Goal: Task Accomplishment & Management: Complete application form

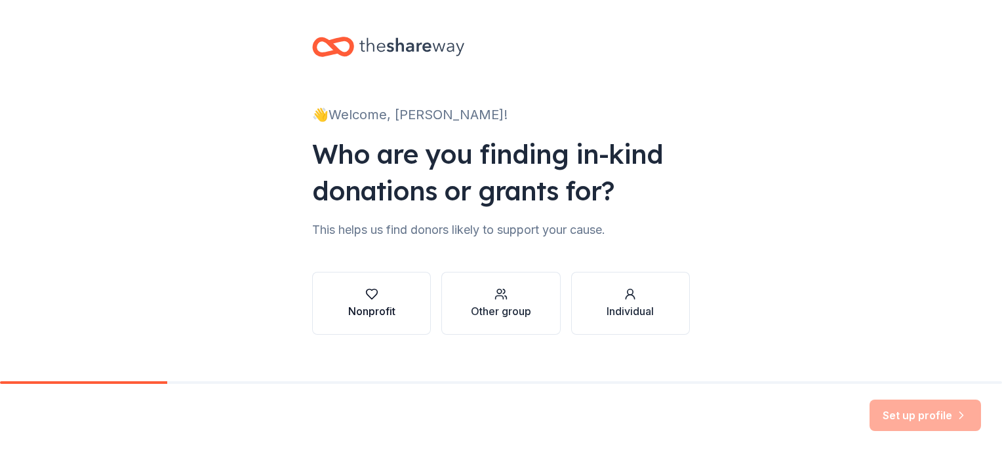
click at [365, 292] on icon "button" at bounding box center [371, 294] width 13 height 13
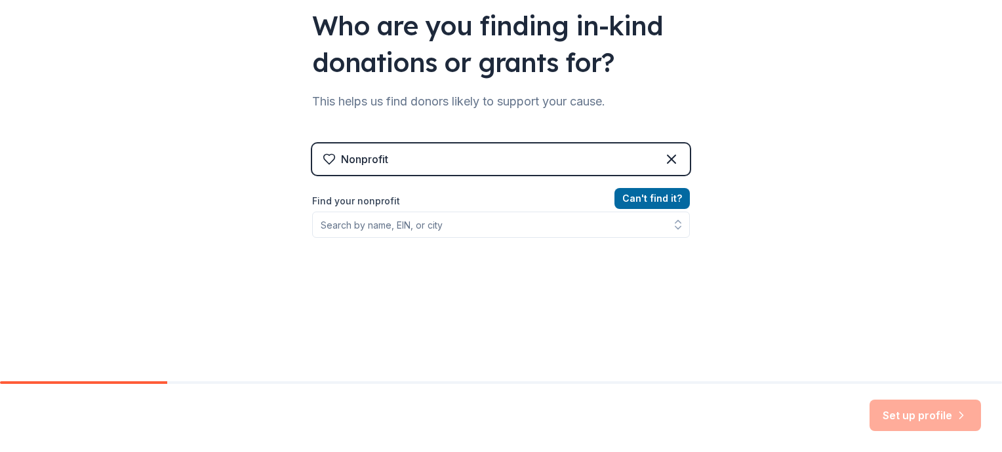
scroll to position [131, 0]
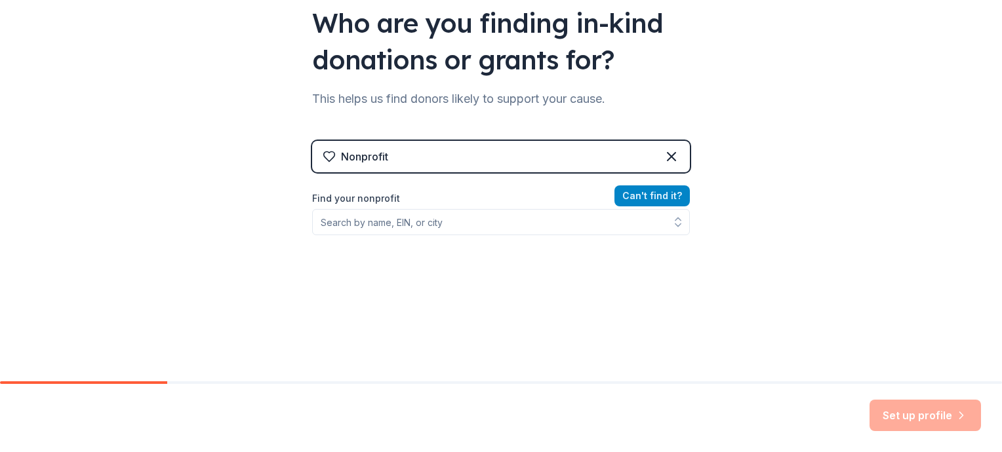
click at [650, 196] on button "Can ' t find it?" at bounding box center [651, 196] width 75 height 21
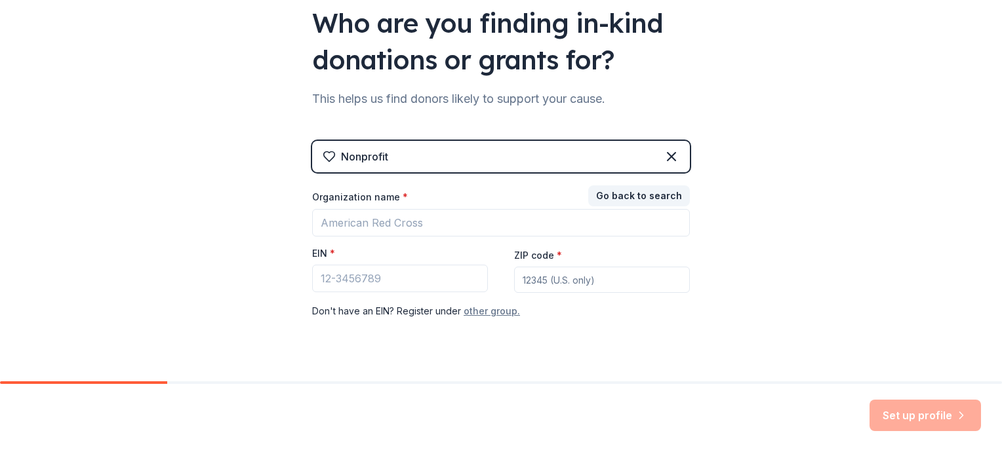
click at [475, 310] on button "other group." at bounding box center [492, 312] width 56 height 16
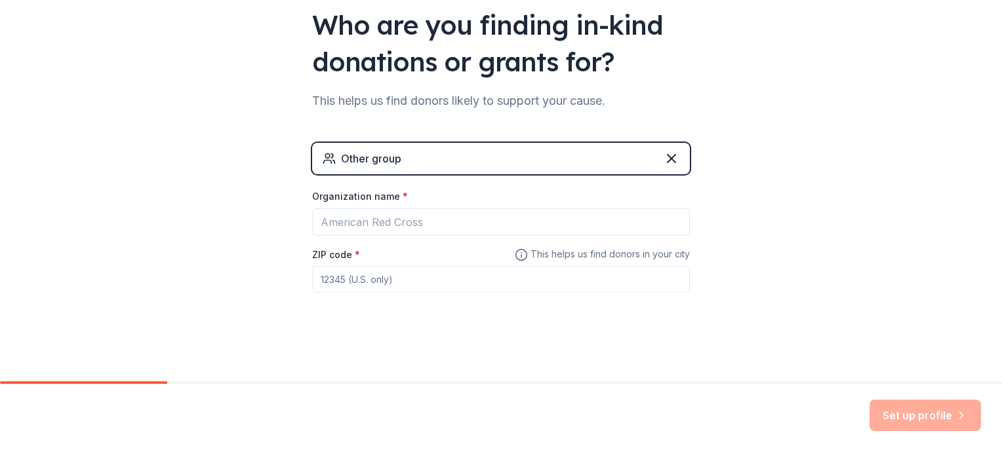
scroll to position [129, 0]
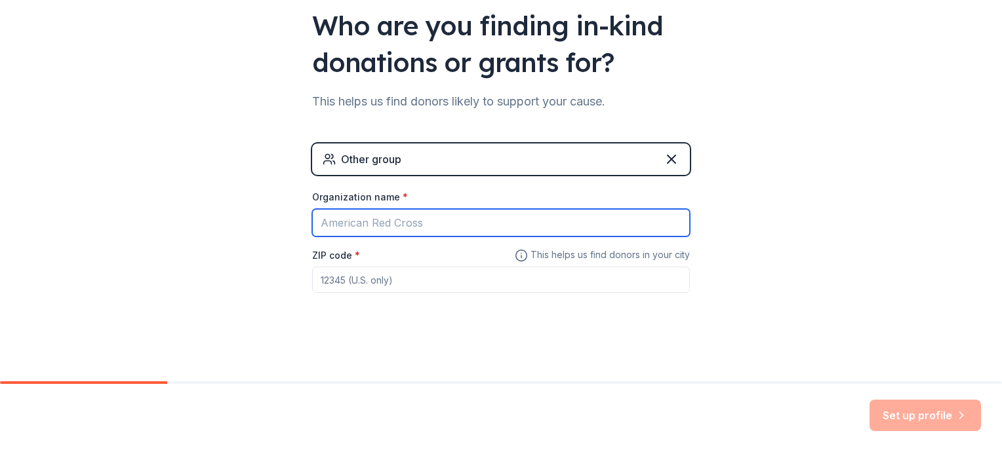
click at [375, 228] on input "Organization name *" at bounding box center [501, 223] width 378 height 28
type input "C"
type input "The [PERSON_NAME] [DEMOGRAPHIC_DATA]"
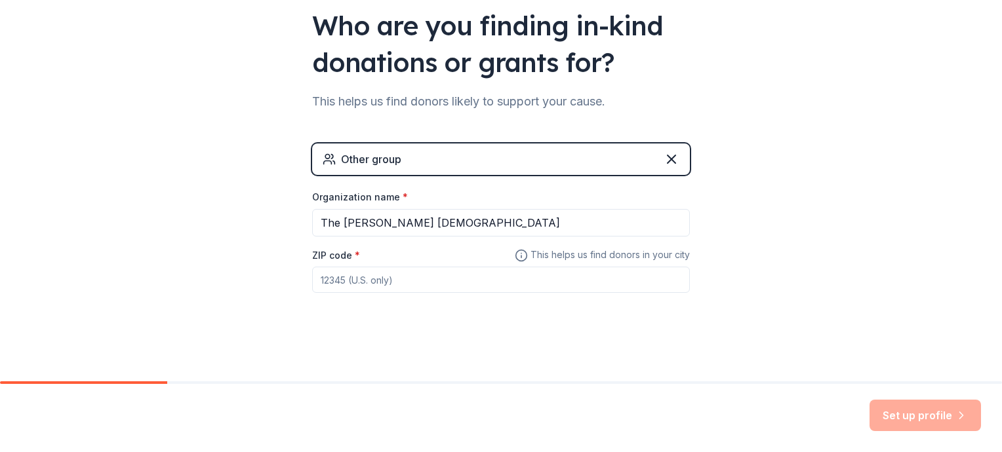
click at [441, 283] on input "ZIP code *" at bounding box center [501, 280] width 378 height 26
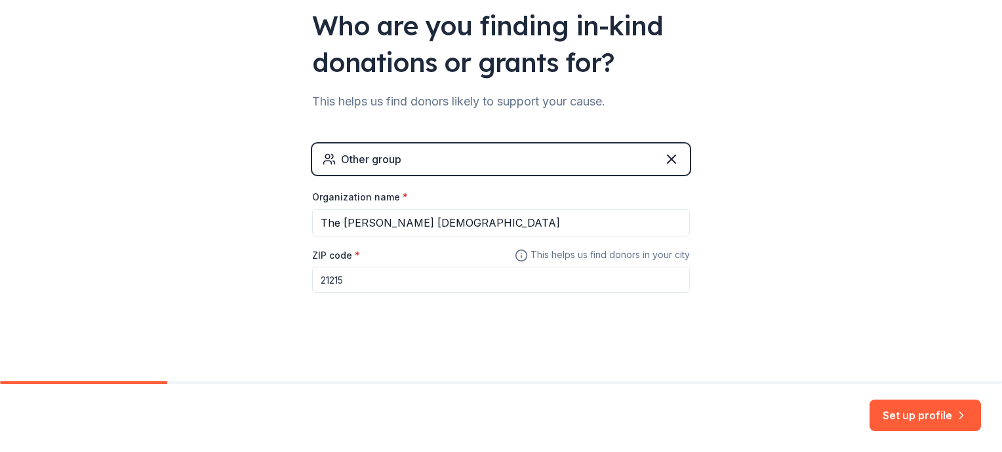
type input "21215"
click at [779, 252] on div "👋 Welcome, Monica! Who are you finding in-kind donations or grants for? This he…" at bounding box center [501, 126] width 1002 height 511
click at [900, 416] on button "Set up profile" at bounding box center [924, 415] width 111 height 31
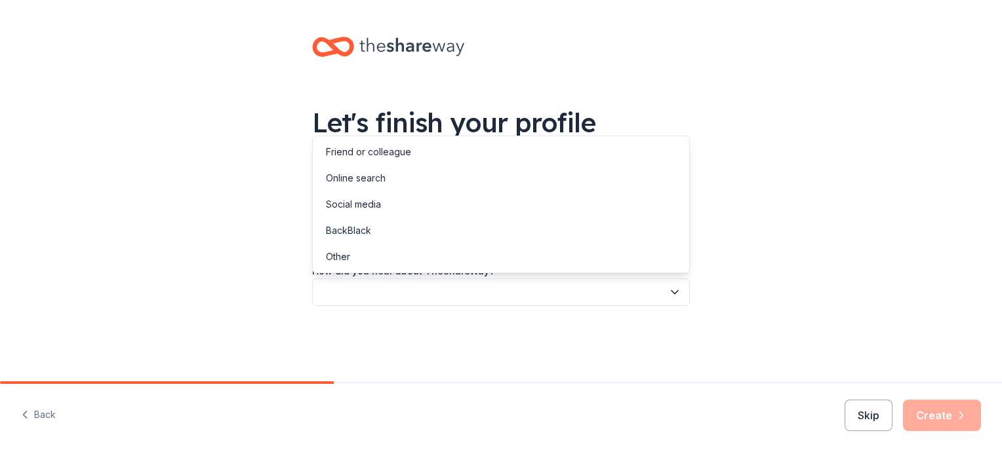
click at [516, 289] on button "button" at bounding box center [501, 293] width 378 height 28
click at [394, 153] on div "Friend or colleague" at bounding box center [368, 152] width 85 height 16
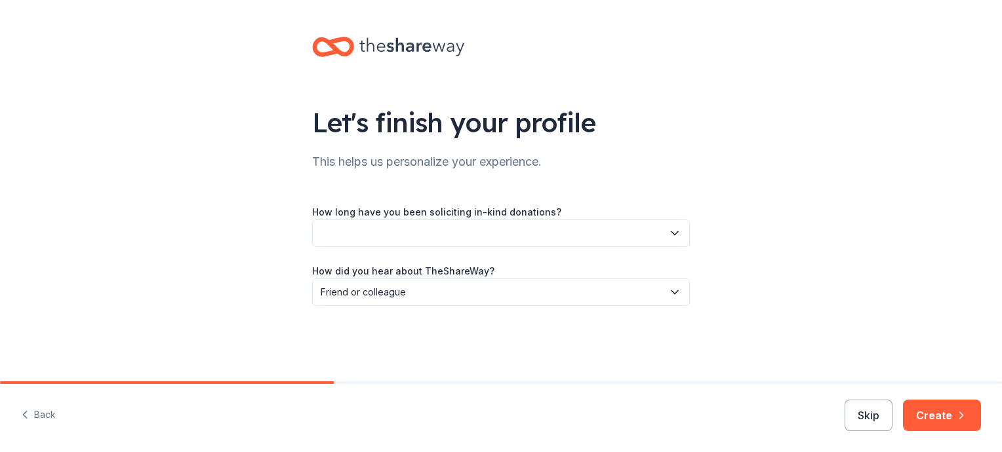
click at [447, 229] on button "button" at bounding box center [501, 234] width 378 height 28
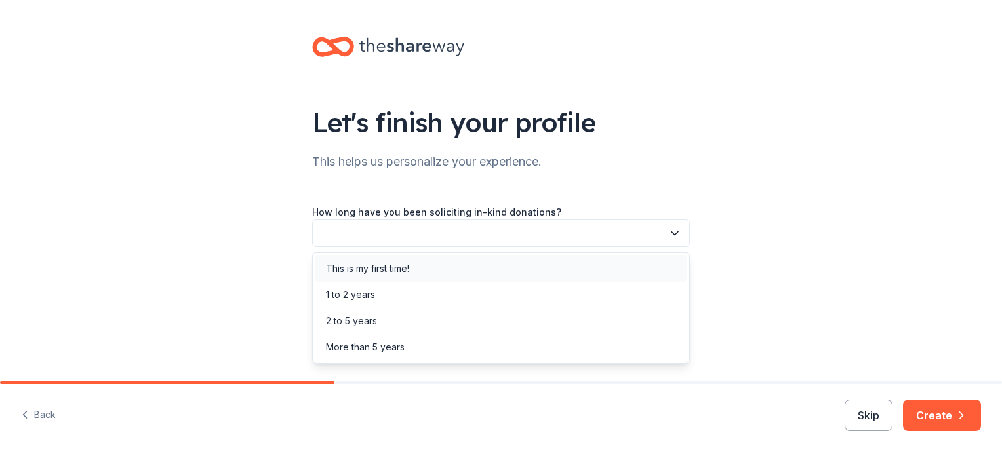
click at [414, 266] on div "This is my first time!" at bounding box center [500, 269] width 371 height 26
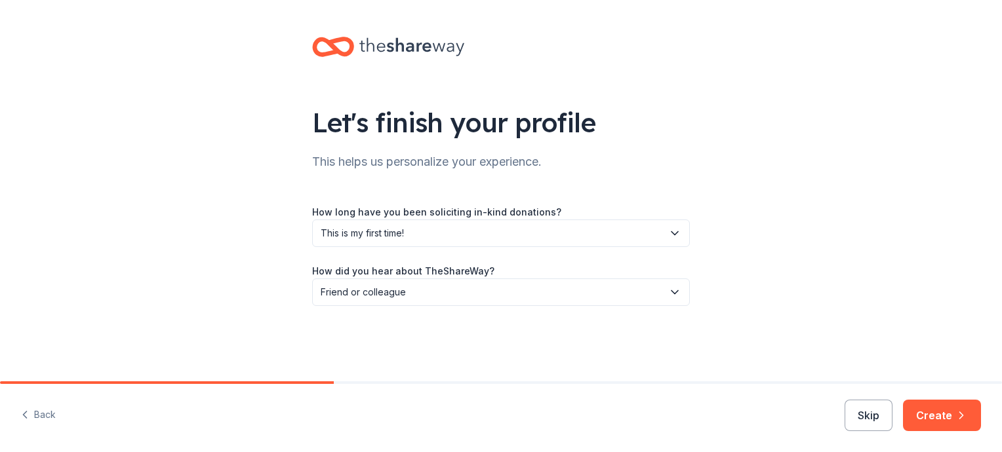
click at [437, 232] on span "This is my first time!" at bounding box center [492, 234] width 342 height 16
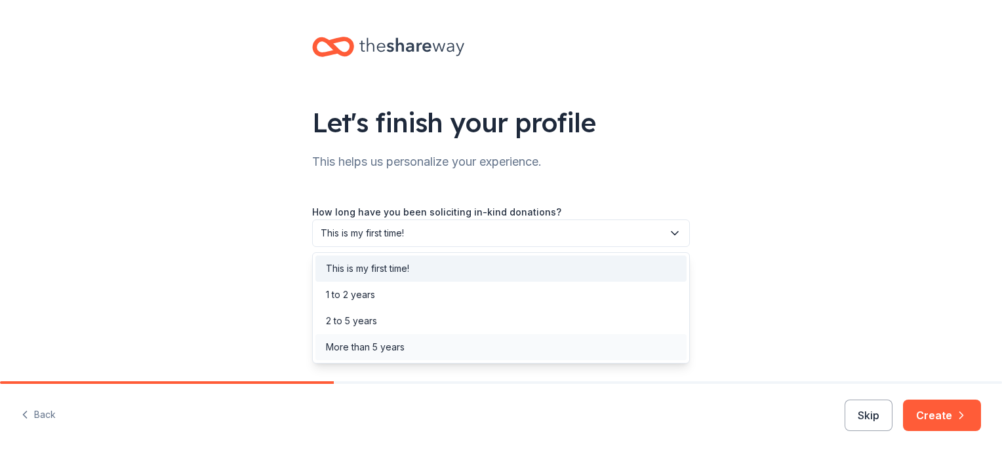
click at [386, 342] on div "More than 5 years" at bounding box center [365, 348] width 79 height 16
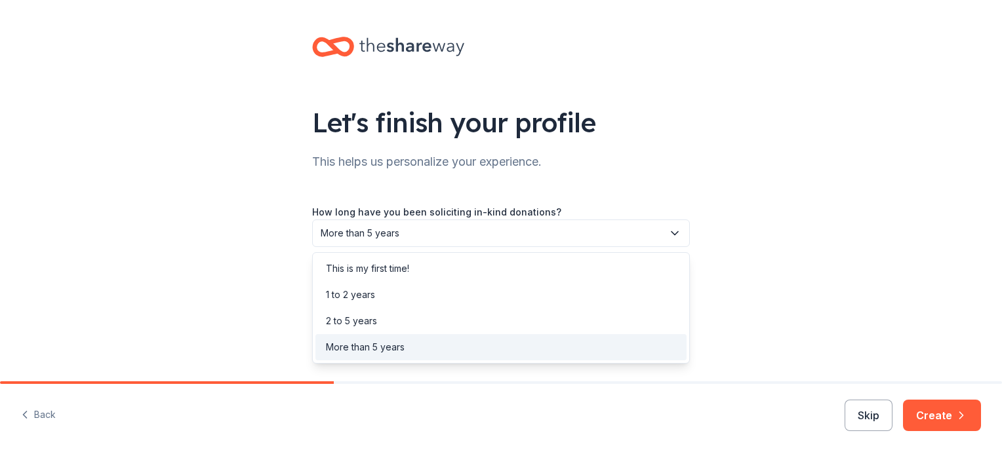
click at [567, 229] on span "More than 5 years" at bounding box center [492, 234] width 342 height 16
click at [559, 349] on div "More than 5 years" at bounding box center [500, 347] width 371 height 26
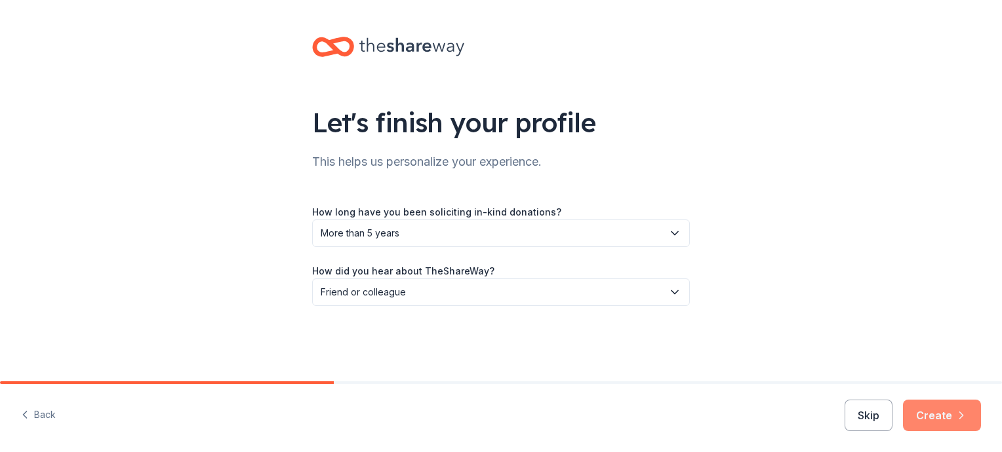
click at [940, 414] on button "Create" at bounding box center [942, 415] width 78 height 31
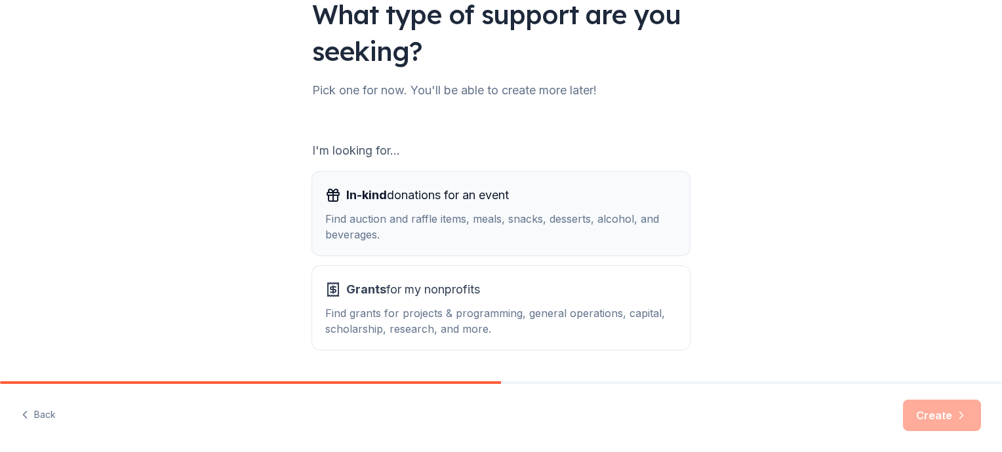
scroll to position [131, 0]
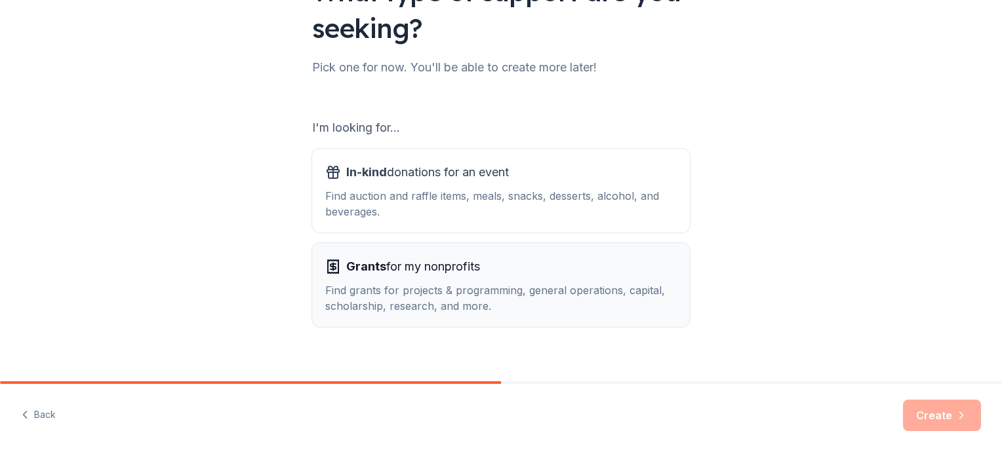
click at [488, 275] on div "Grants for my nonprofits" at bounding box center [500, 266] width 351 height 21
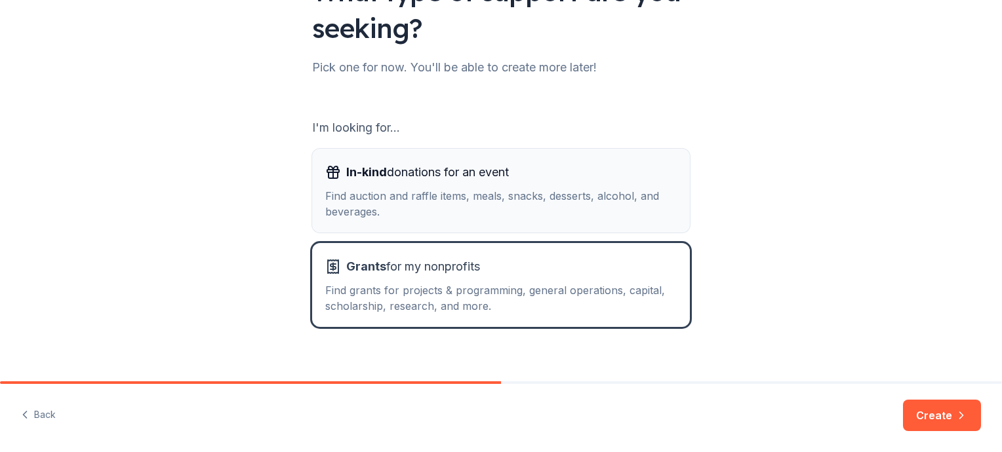
click at [480, 189] on div "Find auction and raffle items, meals, snacks, desserts, alcohol, and beverages." at bounding box center [500, 203] width 351 height 31
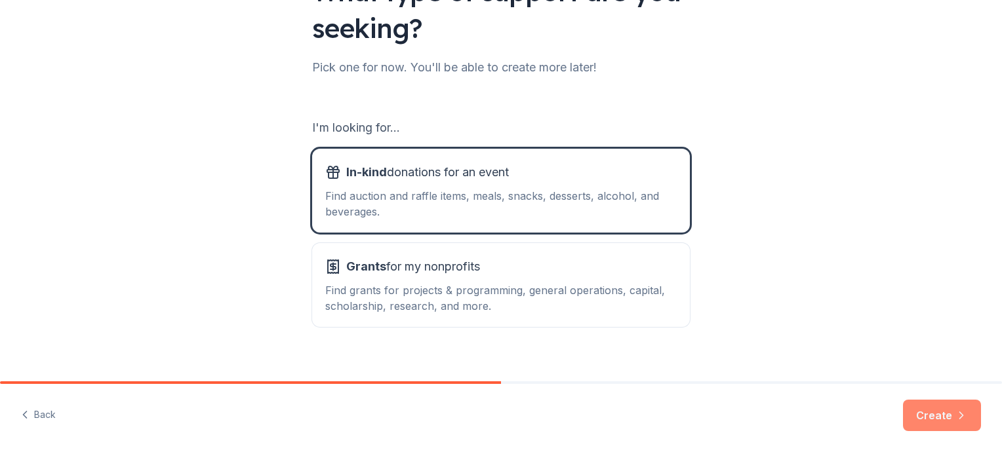
click at [944, 415] on button "Create" at bounding box center [942, 415] width 78 height 31
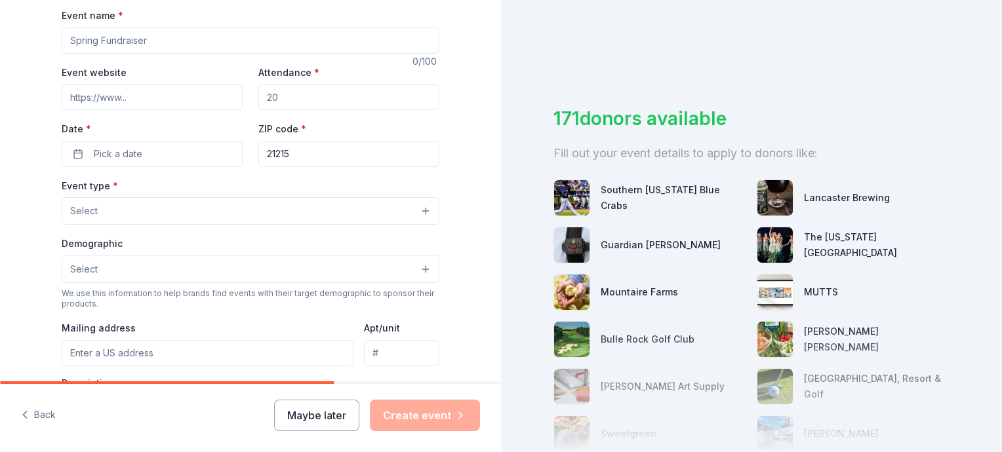
scroll to position [262, 0]
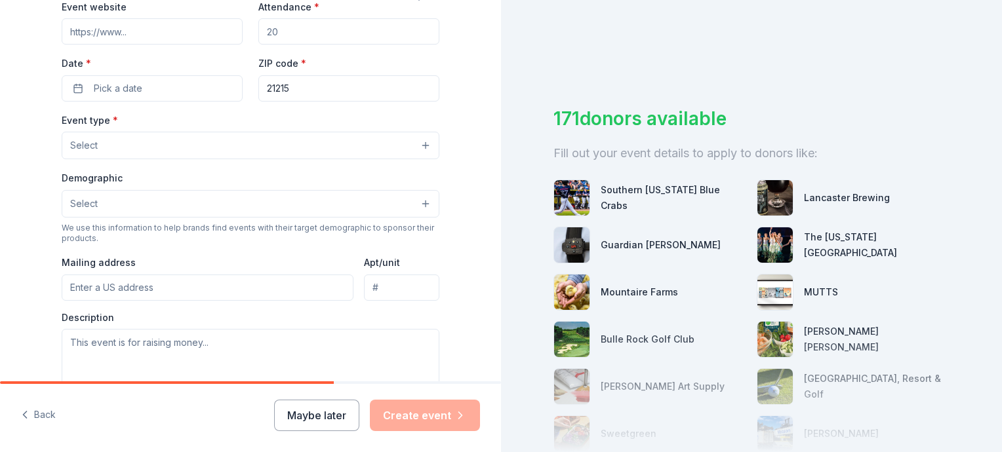
click at [317, 148] on button "Select" at bounding box center [251, 146] width 378 height 28
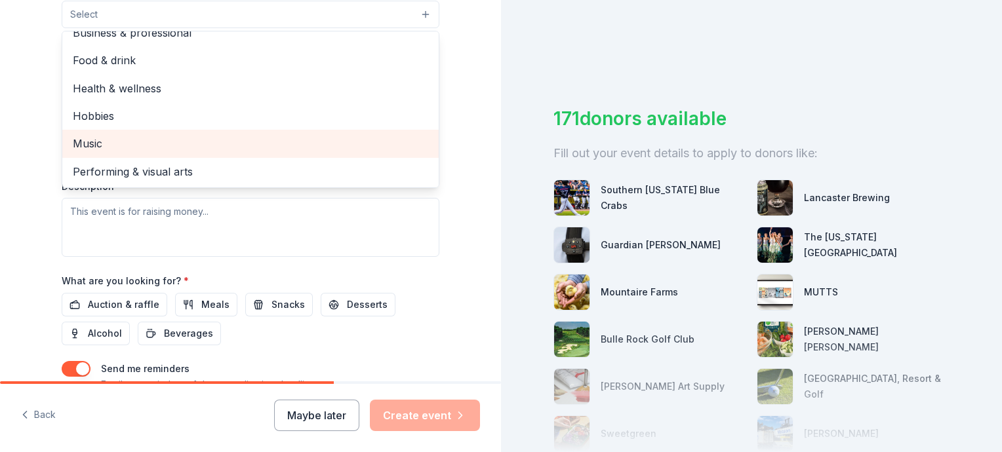
scroll to position [459, 0]
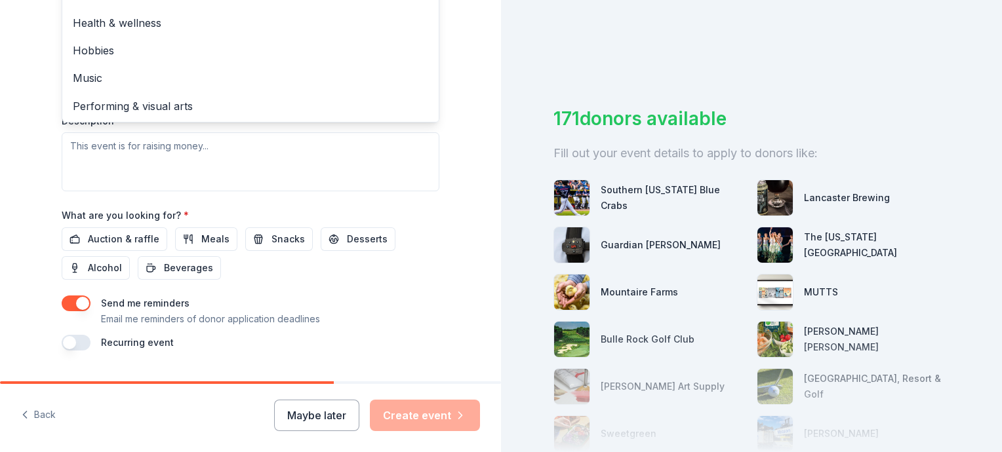
click at [345, 239] on div "Event name * 0 /100 Event website Attendance * Date * Pick a date ZIP code * 21…" at bounding box center [251, 48] width 378 height 606
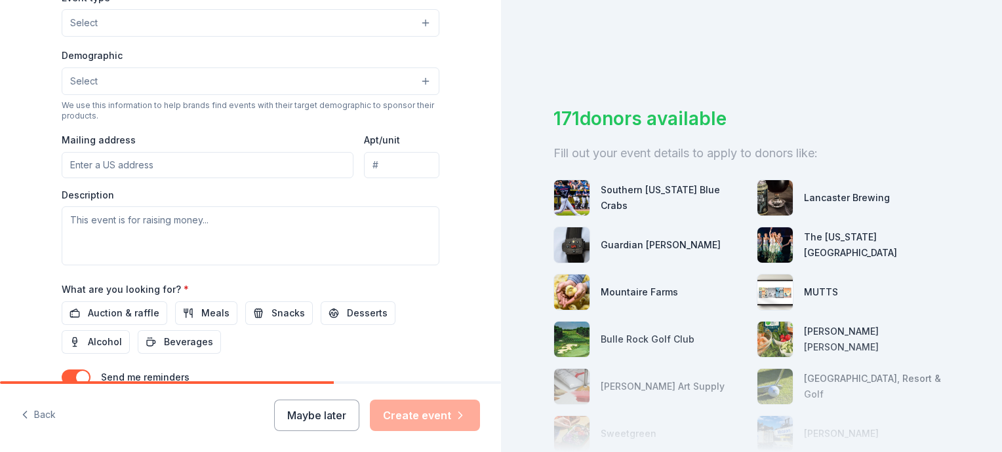
scroll to position [414, 0]
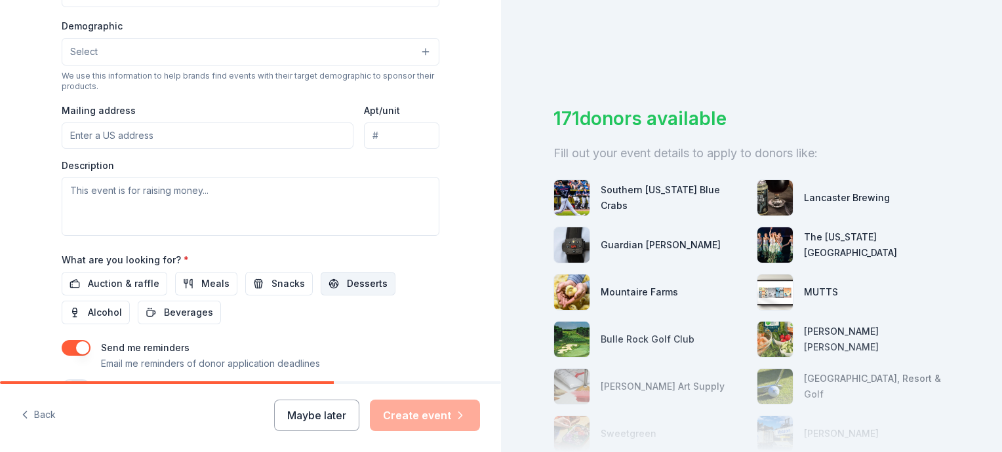
click at [354, 281] on span "Desserts" at bounding box center [367, 284] width 41 height 16
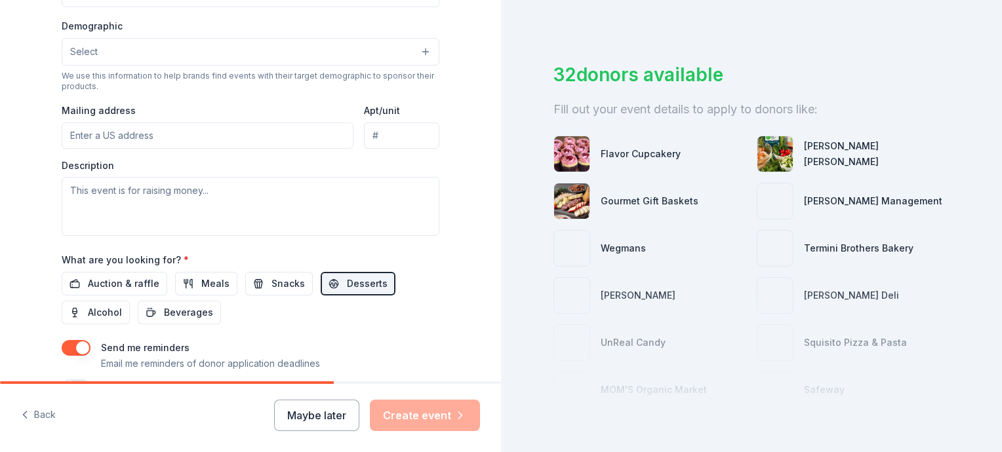
scroll to position [66, 0]
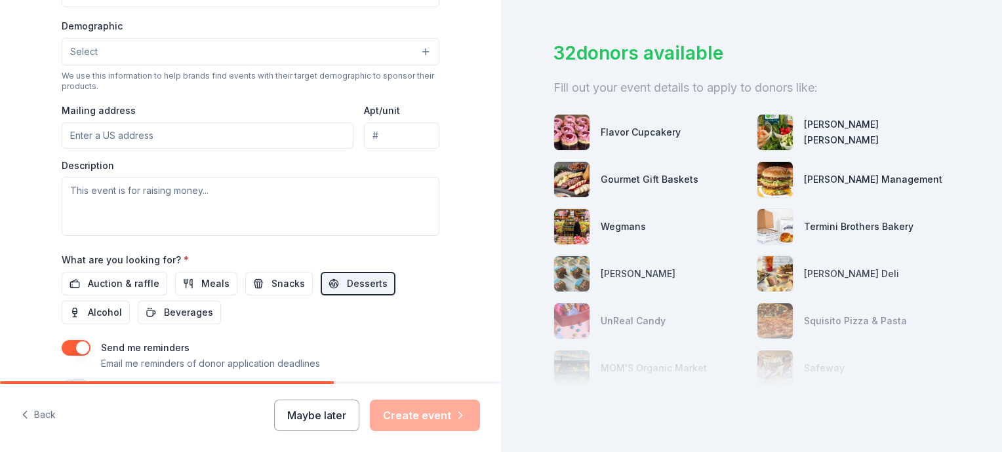
click at [575, 224] on img at bounding box center [571, 226] width 35 height 35
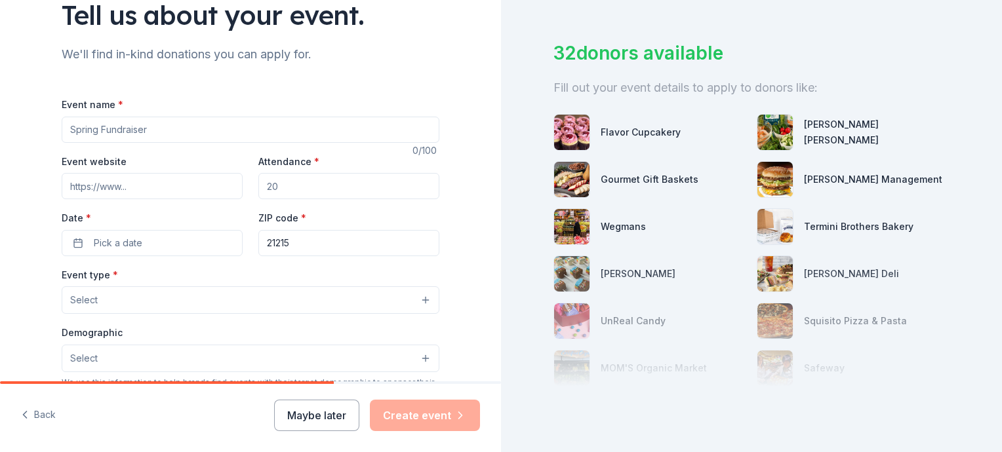
scroll to position [102, 0]
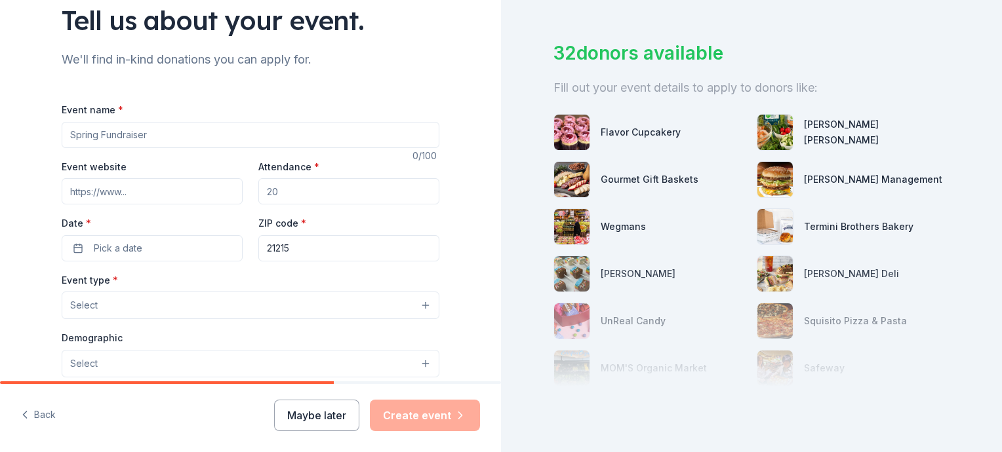
click at [170, 129] on input "Event name *" at bounding box center [251, 135] width 378 height 26
drag, startPoint x: 195, startPoint y: 133, endPoint x: 149, endPoint y: 135, distance: 45.9
click at [142, 135] on input "Fall Bake Sale for DORCAS" at bounding box center [251, 135] width 378 height 26
click at [66, 136] on input "Fall Bake Sale for" at bounding box center [251, 135] width 378 height 26
paste input "DORCAS"
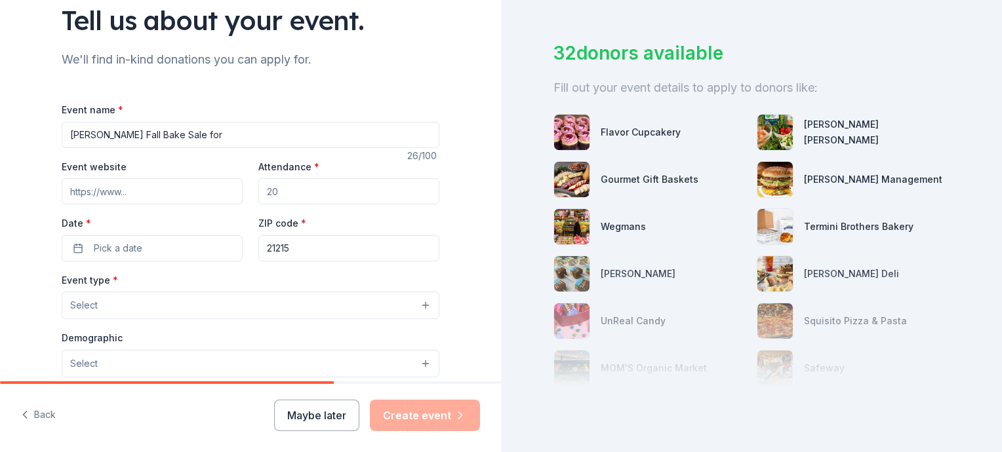
drag, startPoint x: 184, startPoint y: 132, endPoint x: 169, endPoint y: 134, distance: 15.1
click at [169, 134] on input "DORCAS Fall Bake Sale for" at bounding box center [251, 135] width 378 height 26
type input "[PERSON_NAME] Fall Bake Sale"
click at [283, 190] on input "Attendance *" at bounding box center [348, 191] width 181 height 26
drag, startPoint x: 283, startPoint y: 191, endPoint x: 260, endPoint y: 193, distance: 23.0
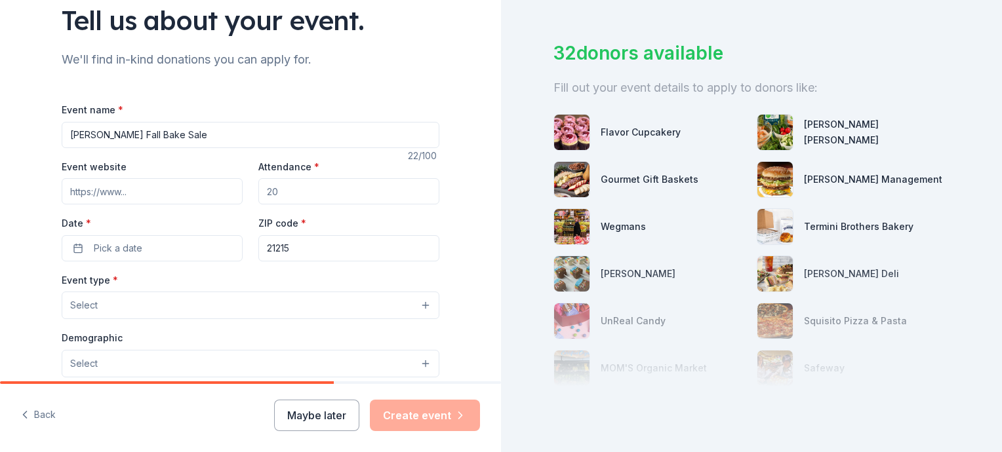
click at [260, 193] on input "Attendance *" at bounding box center [348, 191] width 181 height 26
drag, startPoint x: 274, startPoint y: 190, endPoint x: 261, endPoint y: 192, distance: 13.3
click at [261, 192] on input "Attendance *" at bounding box center [348, 191] width 181 height 26
type input "8"
type input "100"
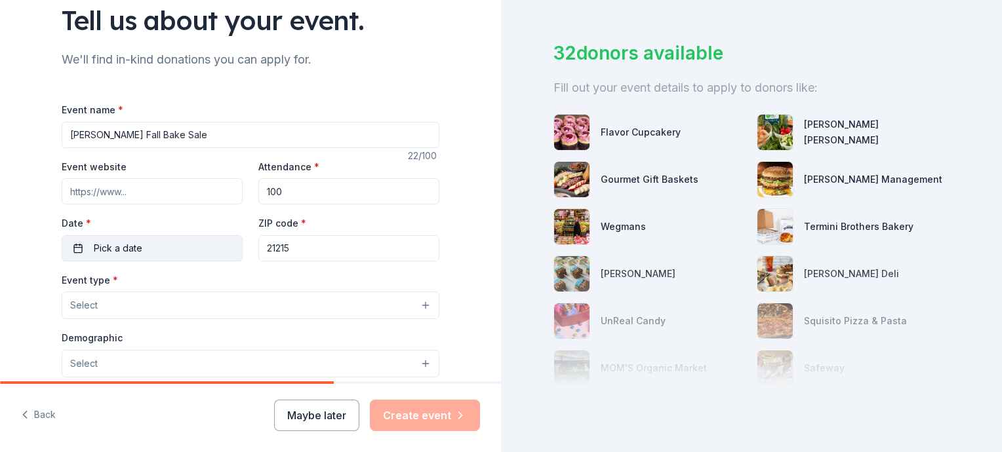
click at [173, 246] on button "Pick a date" at bounding box center [152, 248] width 181 height 26
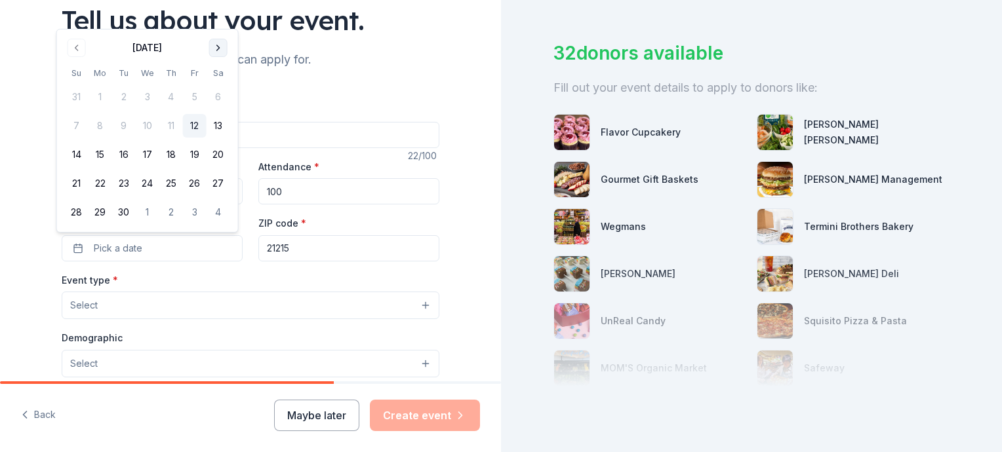
click at [220, 49] on button "Go to next month" at bounding box center [218, 48] width 18 height 18
click at [76, 154] on button "12" at bounding box center [77, 155] width 24 height 24
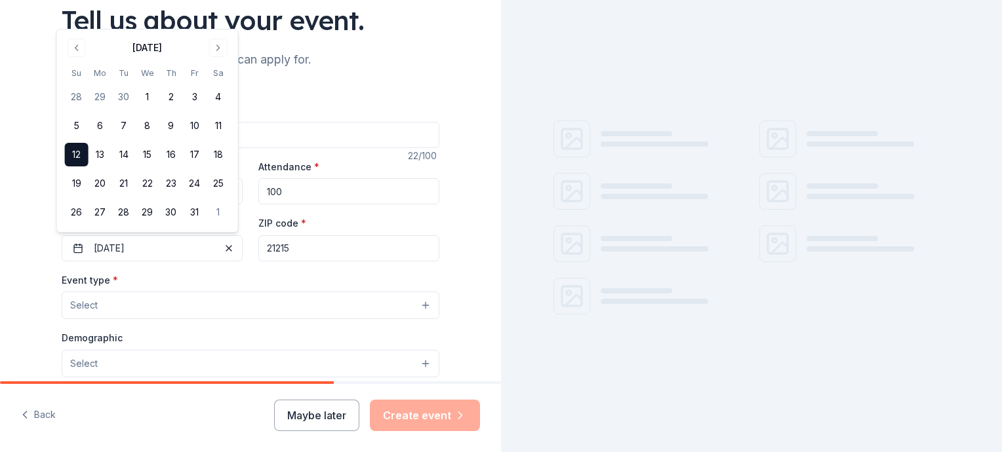
scroll to position [0, 0]
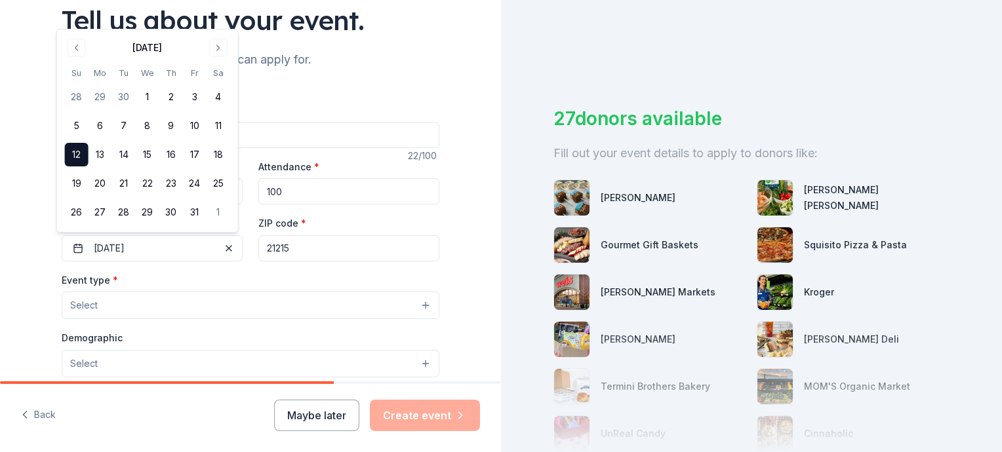
click at [276, 302] on button "Select" at bounding box center [251, 306] width 378 height 28
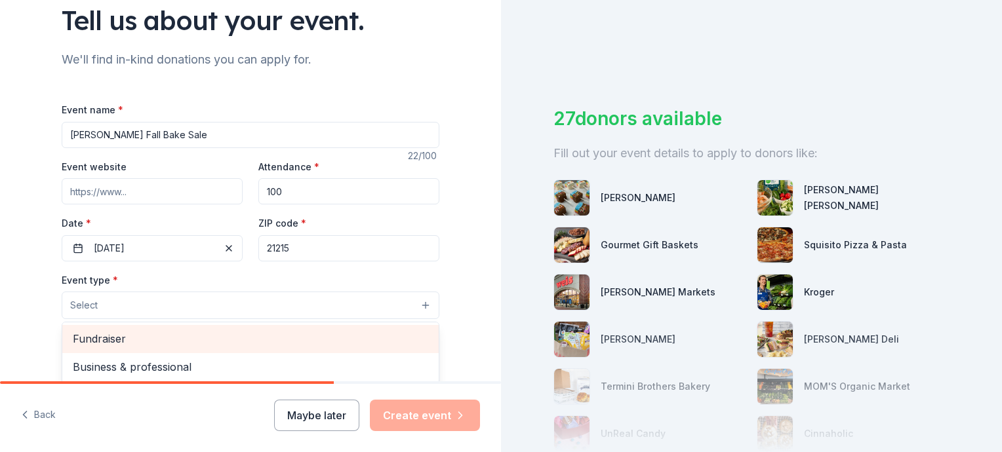
click at [153, 349] on div "Fundraiser" at bounding box center [250, 339] width 376 height 28
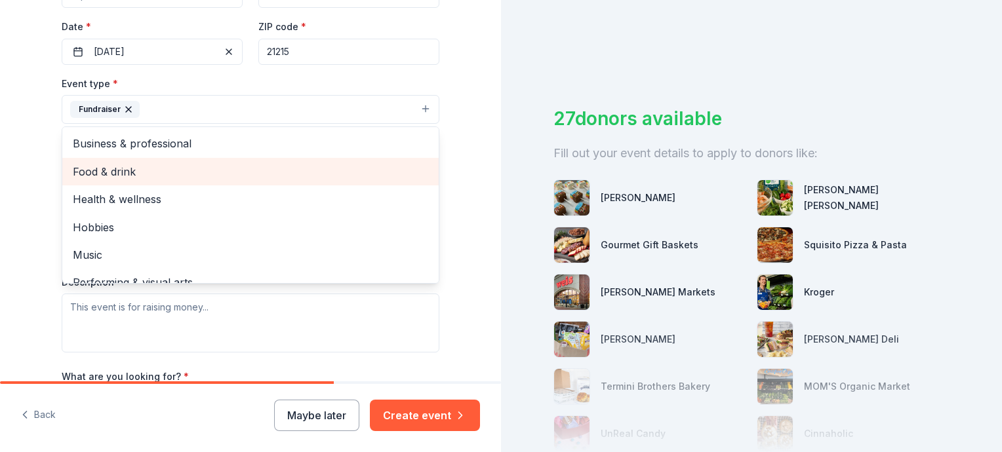
click at [129, 172] on span "Food & drink" at bounding box center [250, 171] width 355 height 17
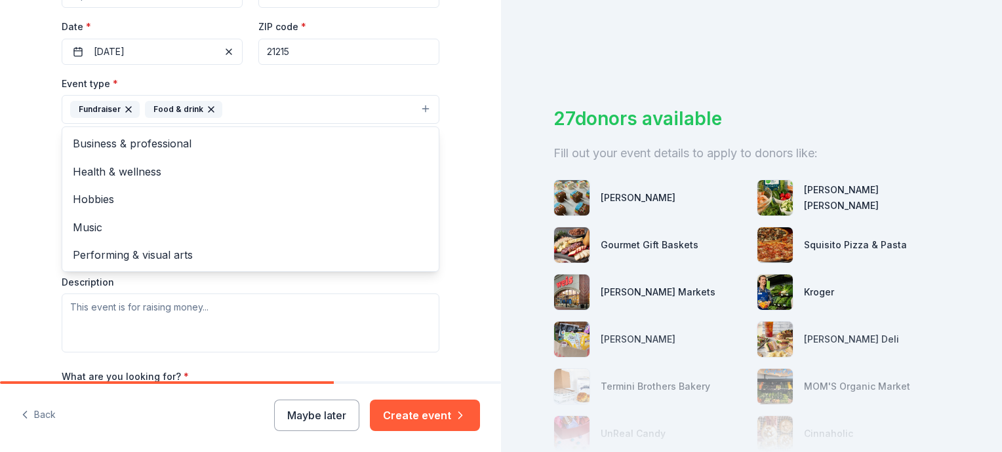
click at [454, 202] on div "Tell us about your event. We'll find in-kind donations you can apply for. Event…" at bounding box center [251, 138] width 420 height 874
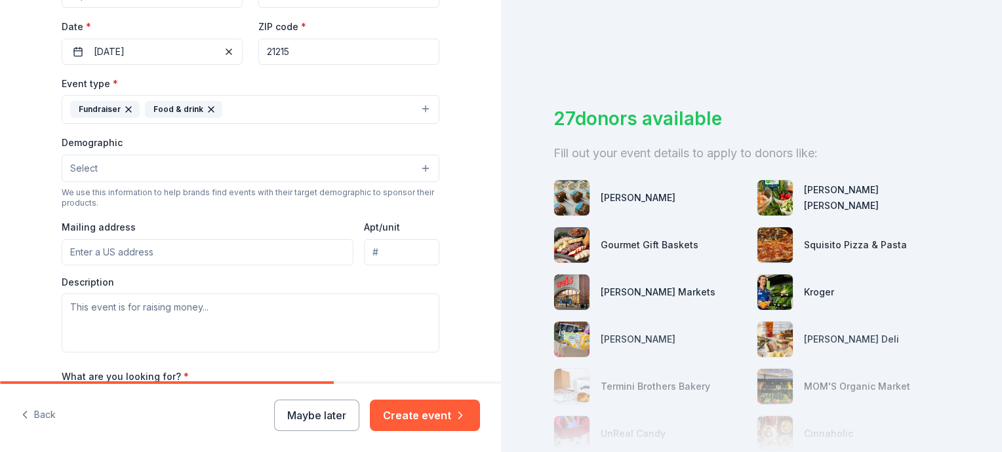
click at [297, 184] on div "Demographic Select We use this information to help brands find events with thei…" at bounding box center [251, 171] width 378 height 74
click at [418, 172] on button "Select" at bounding box center [251, 169] width 378 height 28
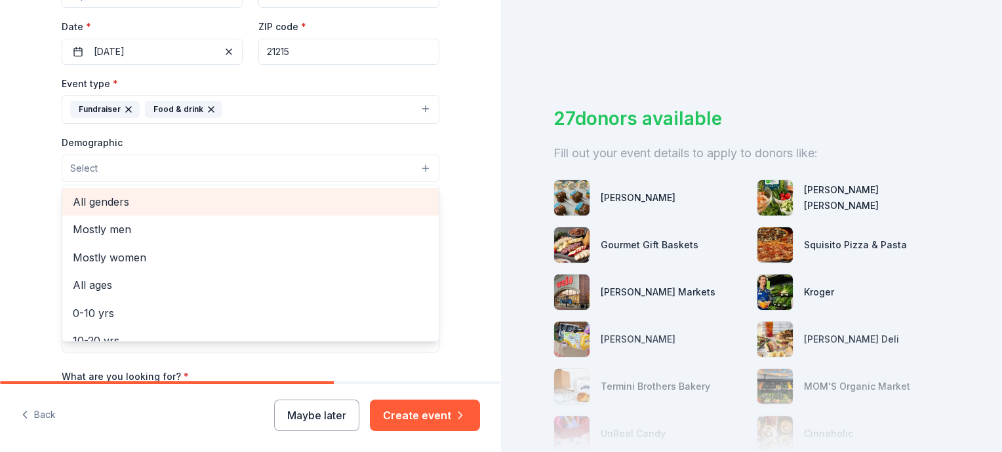
click at [148, 203] on span "All genders" at bounding box center [250, 201] width 355 height 17
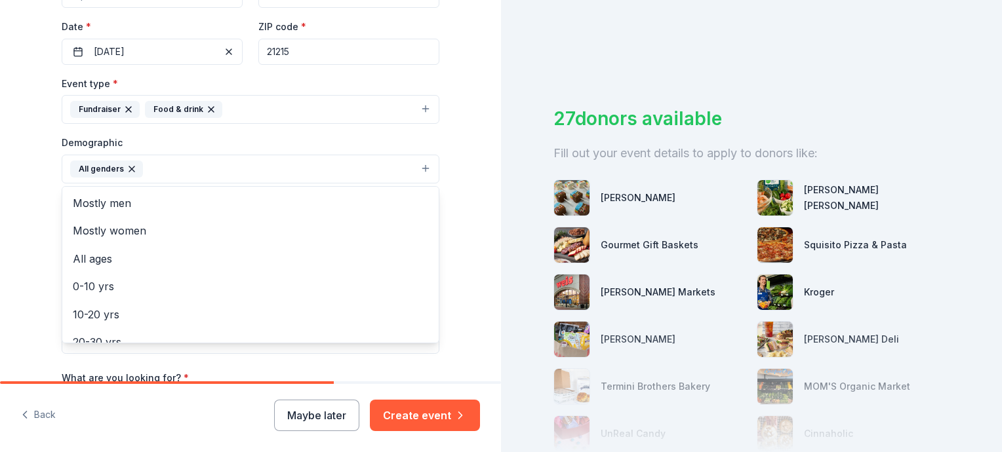
click at [456, 220] on div "Tell us about your event. We'll find in-kind donations you can apply for. Event…" at bounding box center [250, 138] width 501 height 875
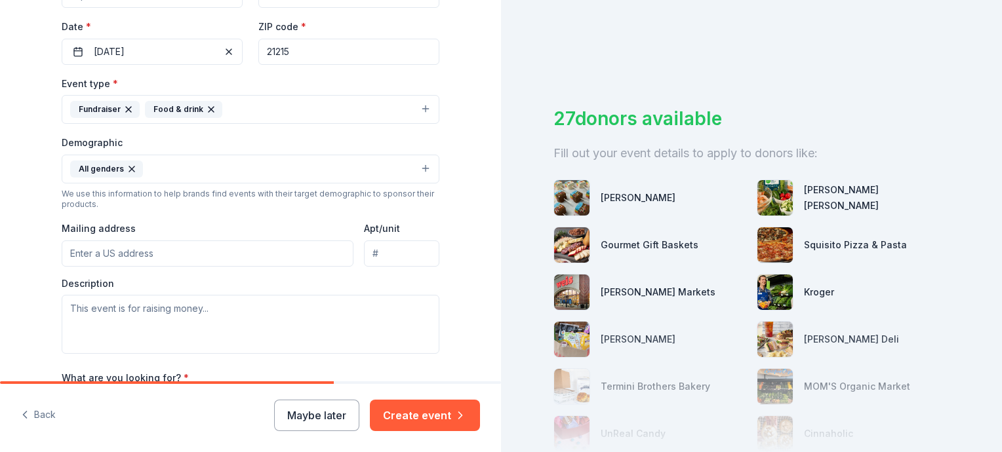
click at [415, 168] on button "All genders" at bounding box center [251, 169] width 378 height 29
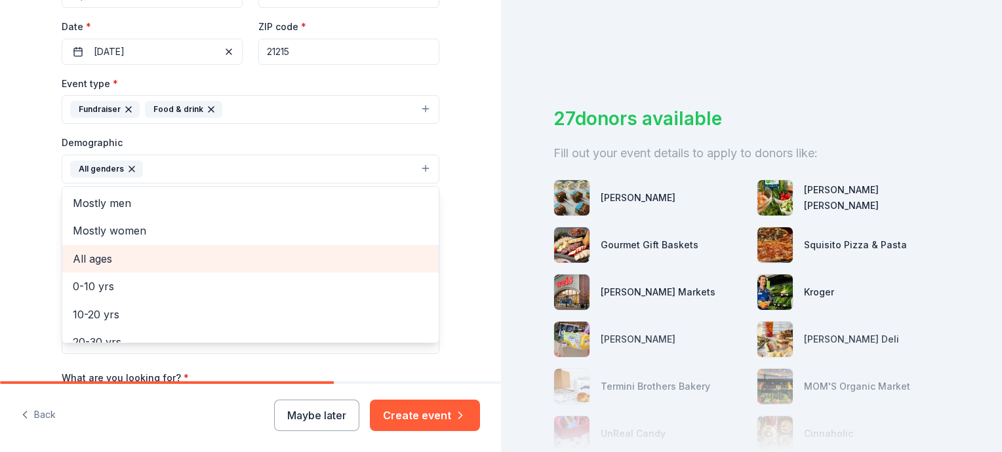
click at [92, 256] on span "All ages" at bounding box center [250, 258] width 355 height 17
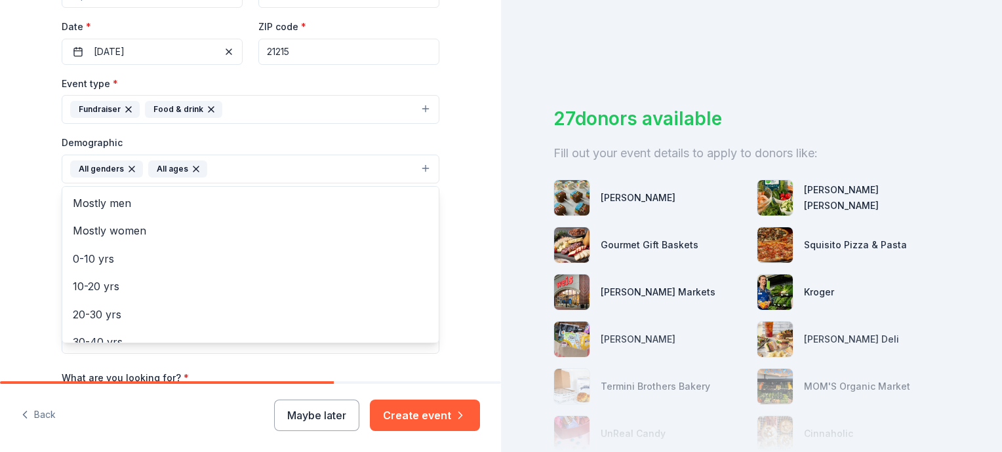
click at [443, 204] on div "Tell us about your event. We'll find in-kind donations you can apply for. Event…" at bounding box center [251, 138] width 420 height 875
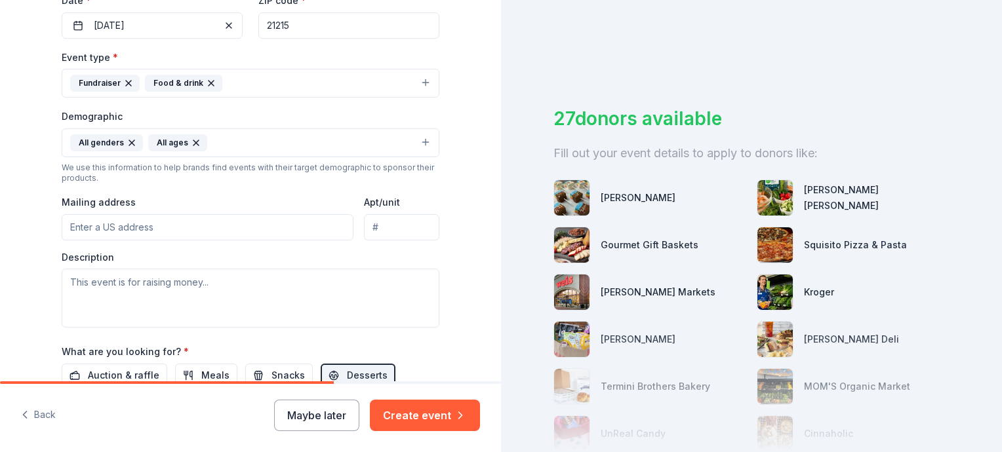
scroll to position [296, 0]
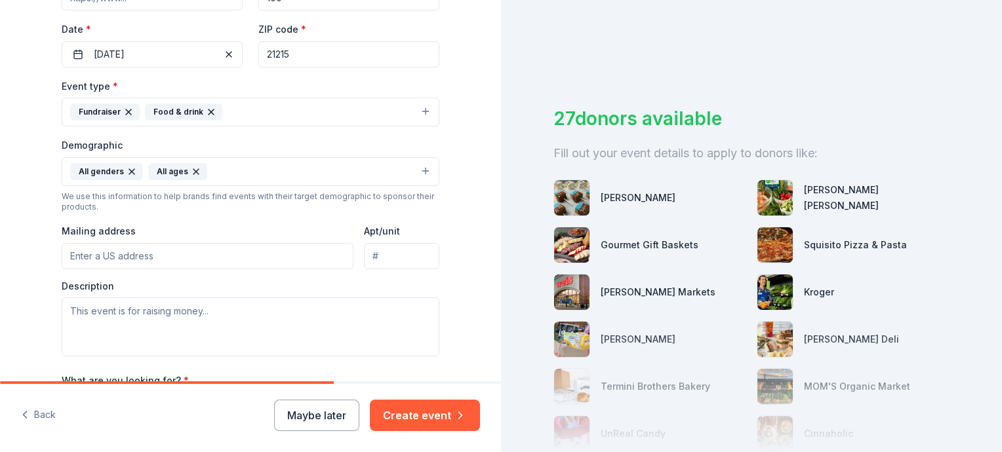
click at [136, 254] on input "Mailing address" at bounding box center [208, 256] width 292 height 26
type input "10032 Hillgreen Circle"
drag, startPoint x: 388, startPoint y: 255, endPoint x: 370, endPoint y: 261, distance: 19.3
click at [370, 261] on input "Apt G" at bounding box center [401, 256] width 75 height 26
click at [338, 285] on div "Description" at bounding box center [251, 318] width 378 height 77
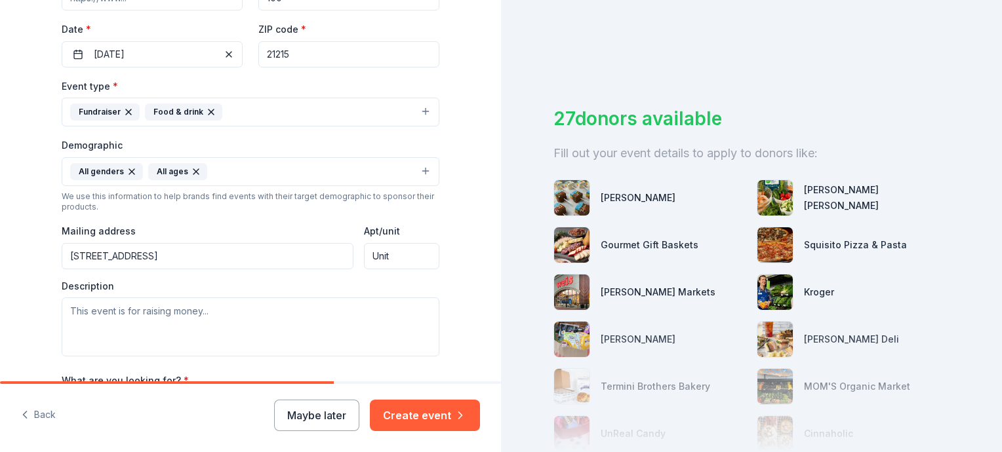
click at [409, 253] on input "Unit" at bounding box center [401, 256] width 75 height 26
click at [386, 261] on input "Unit" at bounding box center [401, 256] width 75 height 26
type input "Unit G"
click at [340, 282] on div "Description" at bounding box center [251, 318] width 378 height 77
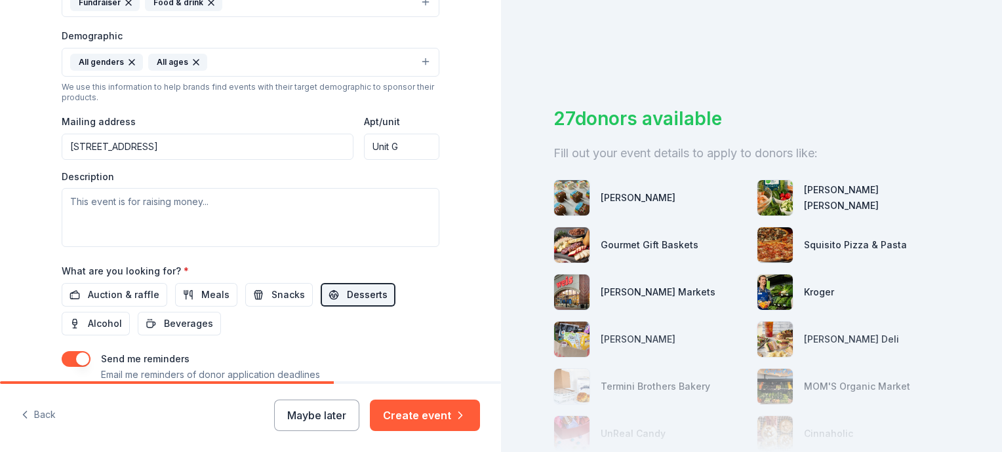
scroll to position [428, 0]
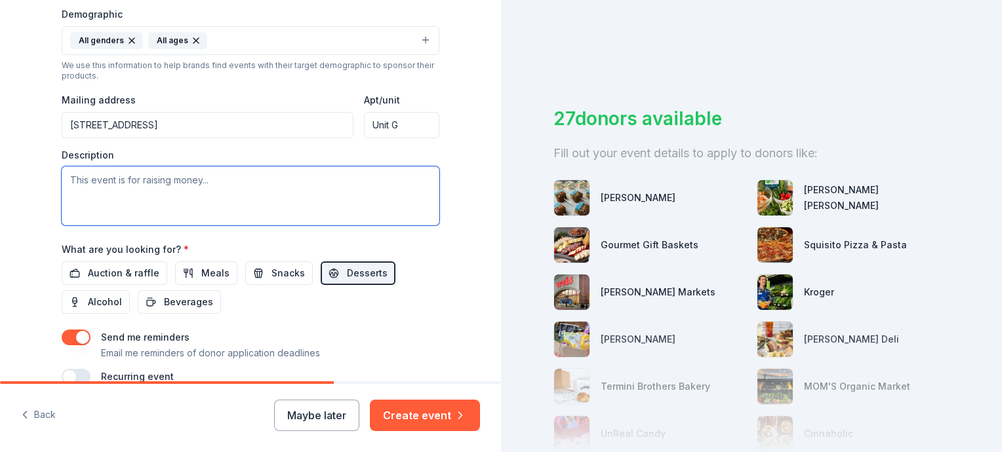
click at [211, 182] on textarea at bounding box center [251, 196] width 378 height 59
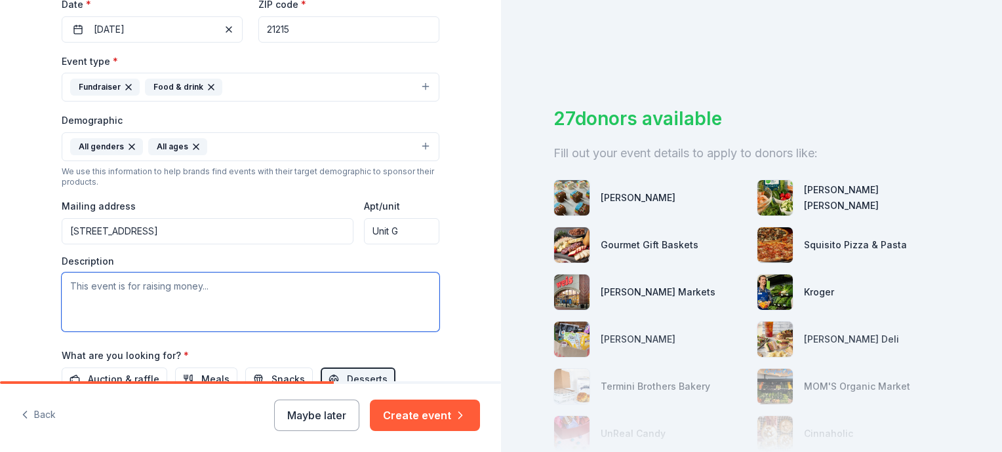
scroll to position [362, 0]
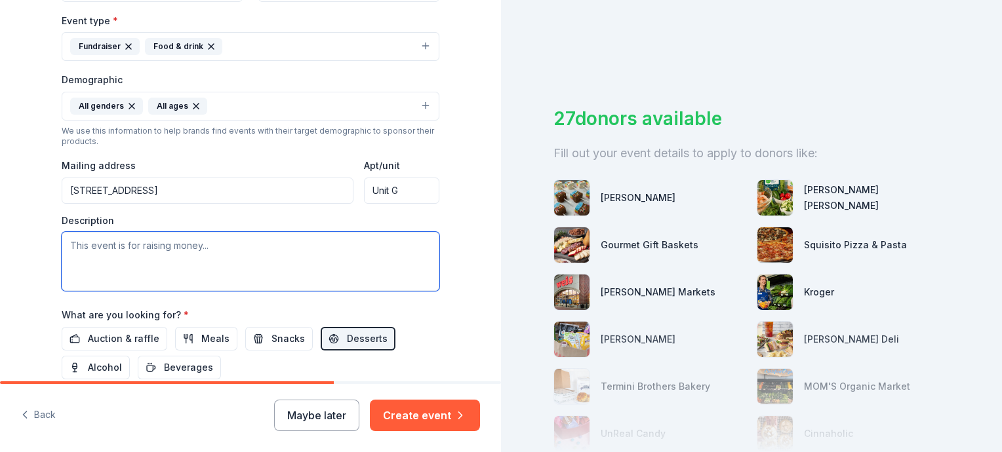
type textarea "T"
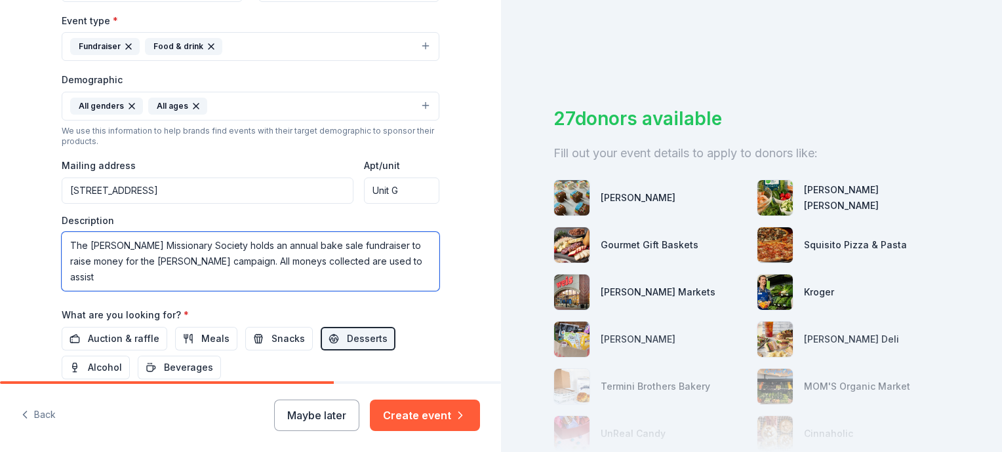
click at [193, 260] on textarea "The Cecelia Bryant Missionary Society holds an annual bake sale fundraiser to r…" at bounding box center [251, 261] width 378 height 59
click at [414, 263] on textarea "The Cecelia Bryant Missionary Society holds an annual bake sale fundraiser to r…" at bounding box center [251, 261] width 378 height 59
drag, startPoint x: 150, startPoint y: 281, endPoint x: 129, endPoint y: 281, distance: 21.6
click at [129, 281] on textarea "The Cecelia Bryant Missionary Society holds an annual bake sale fundraiser to r…" at bounding box center [251, 261] width 378 height 59
click at [155, 279] on textarea "The Cecelia Bryant Missionary Society holds an annual bake sale fundraiser to r…" at bounding box center [251, 261] width 378 height 59
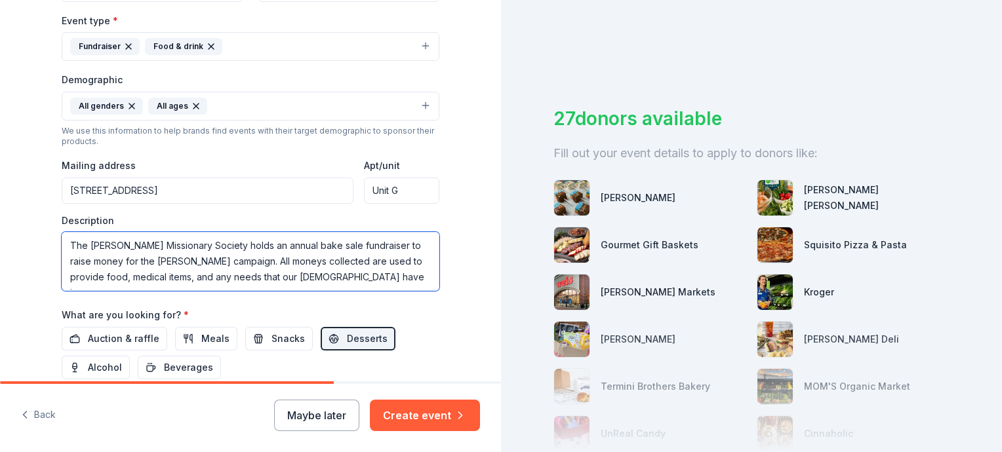
drag, startPoint x: 149, startPoint y: 277, endPoint x: 127, endPoint y: 280, distance: 23.1
click at [127, 280] on textarea "The Cecelia Bryant Missionary Society holds an annual bake sale fundraiser to r…" at bounding box center [251, 261] width 378 height 59
click at [167, 277] on textarea "The Cecelia Bryant Missionary Society holds an annual bake sale fundraiser to r…" at bounding box center [251, 261] width 378 height 59
drag, startPoint x: 349, startPoint y: 279, endPoint x: 364, endPoint y: 279, distance: 14.4
click at [364, 279] on textarea "The Cecelia Bryant Missionary Society holds an annual bake sale fundraiser to r…" at bounding box center [251, 261] width 378 height 59
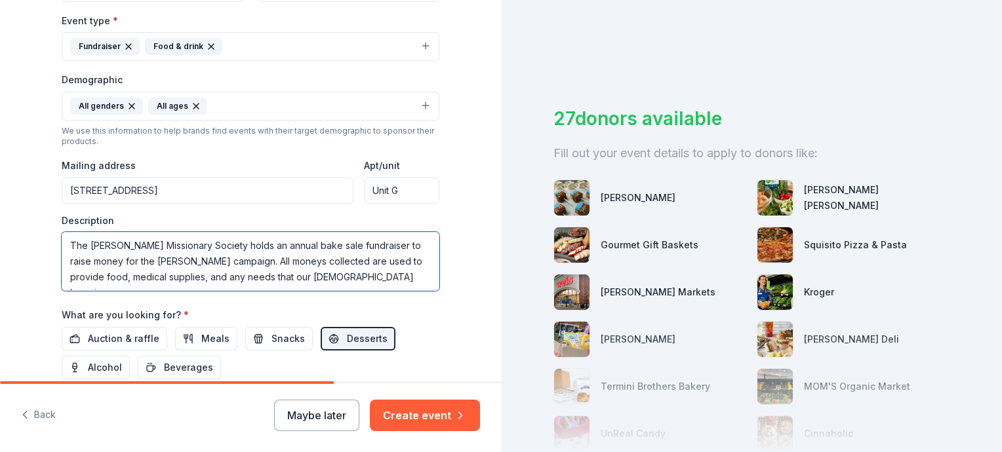
click at [365, 279] on textarea "The Cecelia Bryant Missionary Society holds an annual bake sale fundraiser to r…" at bounding box center [251, 261] width 378 height 59
click at [167, 283] on textarea "The Cecelia Bryant Missionary Society holds an annual bake sale fundraiser to r…" at bounding box center [251, 261] width 378 height 59
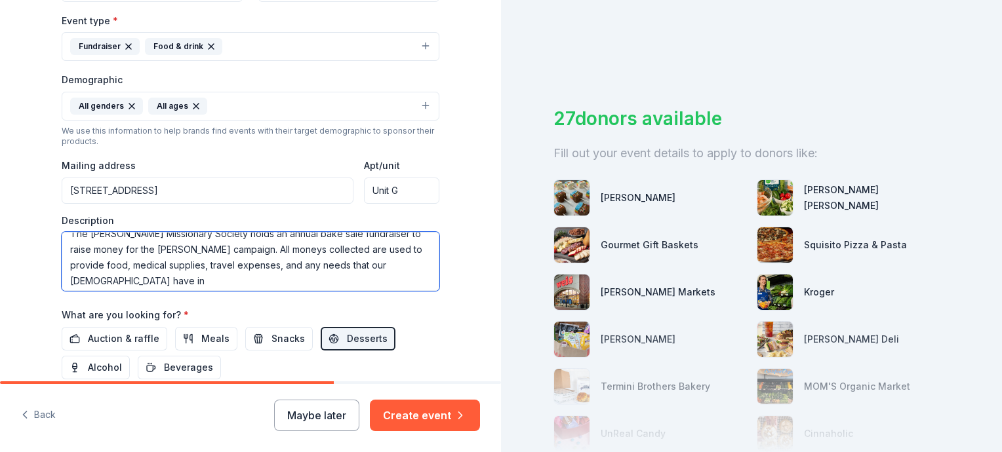
scroll to position [16, 0]
click at [162, 279] on textarea "The Cecelia Bryant Missionary Society holds an annual bake sale fundraiser to r…" at bounding box center [251, 261] width 378 height 59
click at [157, 279] on textarea "The Cecelia Bryant Missionary Society holds an annual bake sale fundraiser to r…" at bounding box center [251, 261] width 378 height 59
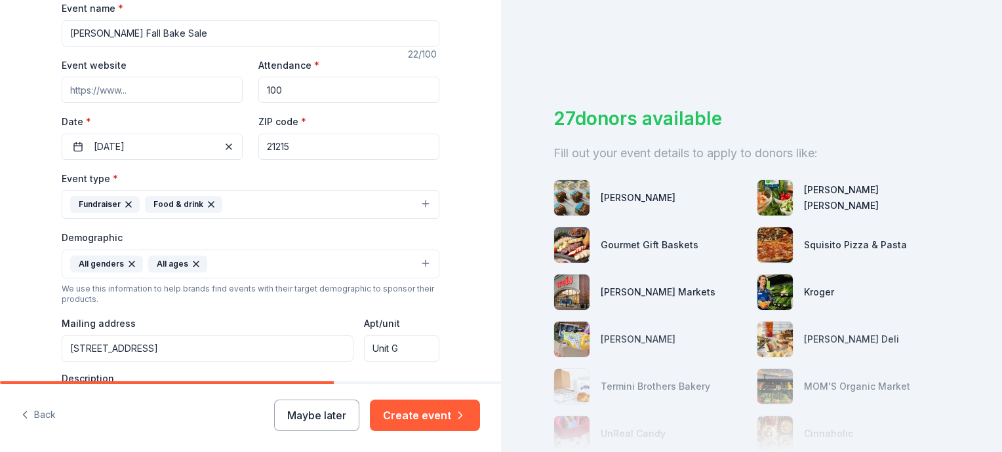
scroll to position [165, 0]
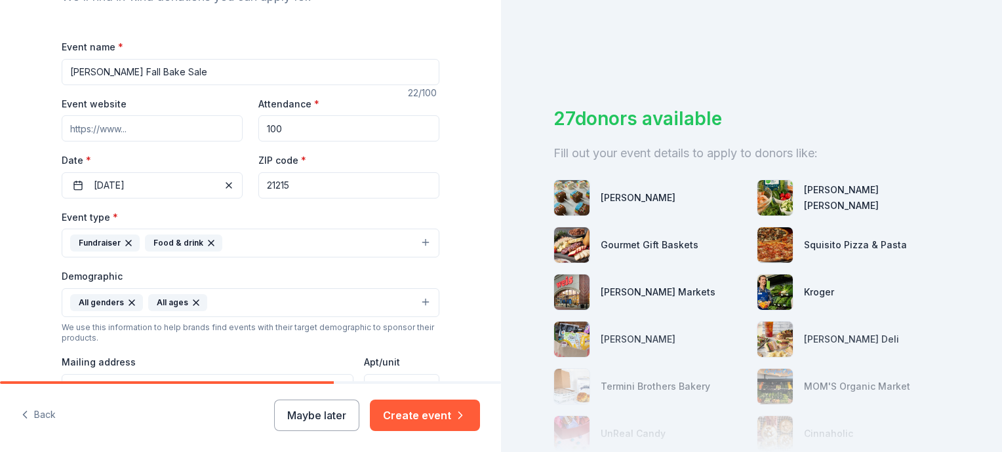
type textarea "The [PERSON_NAME] Missionary Society holds an annual bake sale fundraiser to ra…"
drag, startPoint x: 289, startPoint y: 132, endPoint x: 260, endPoint y: 134, distance: 28.3
click at [260, 134] on input "100" at bounding box center [348, 128] width 181 height 26
type input "2"
type input "100"
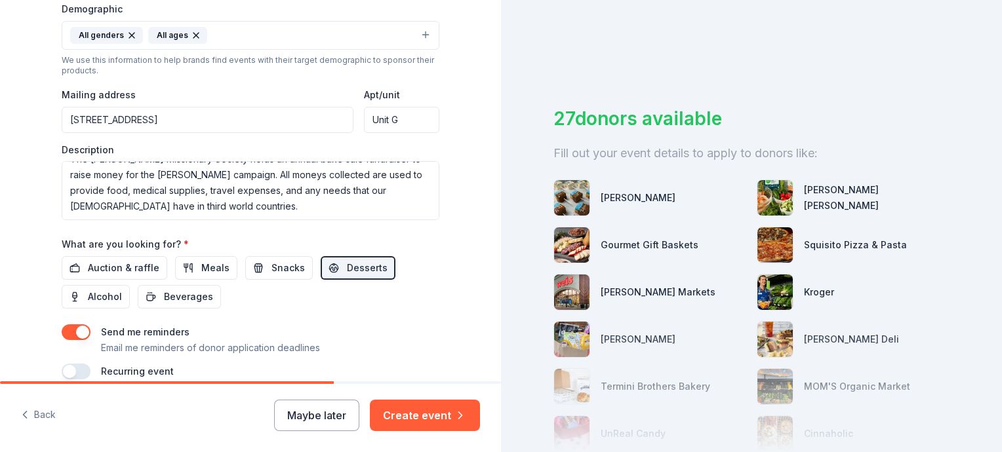
scroll to position [493, 0]
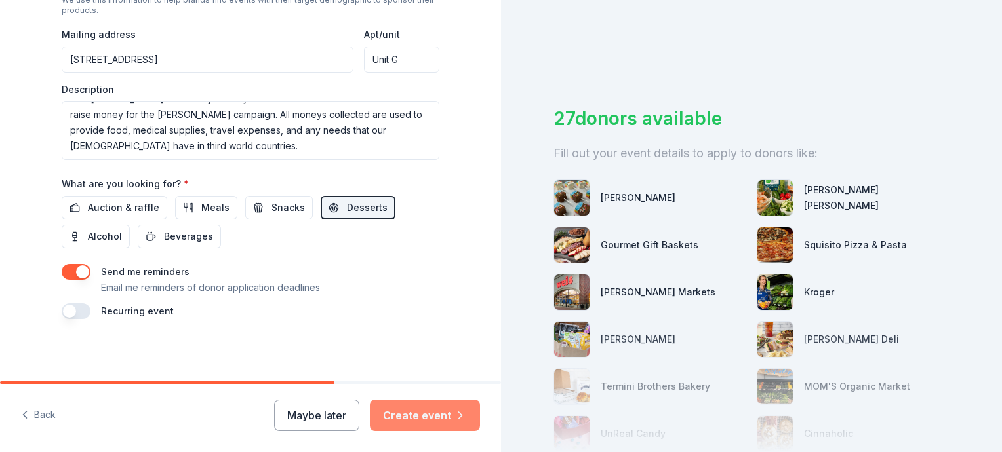
click at [412, 414] on button "Create event" at bounding box center [425, 415] width 110 height 31
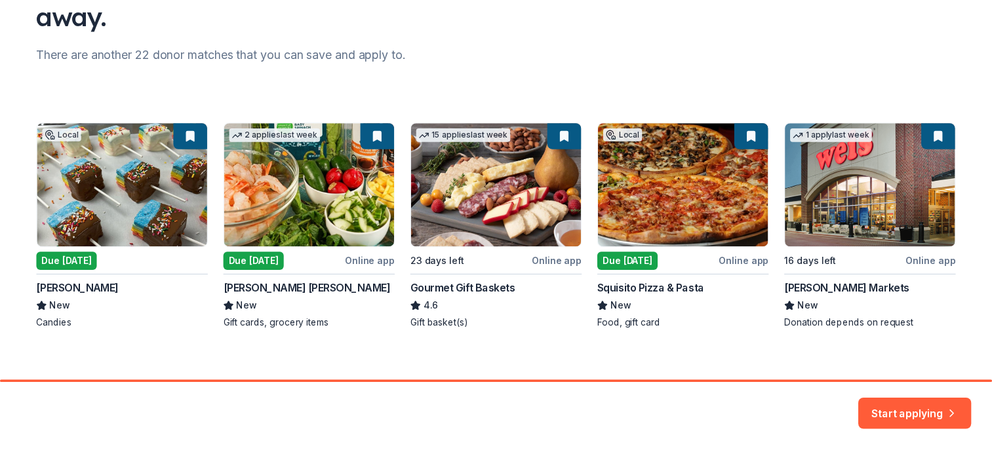
scroll to position [156, 0]
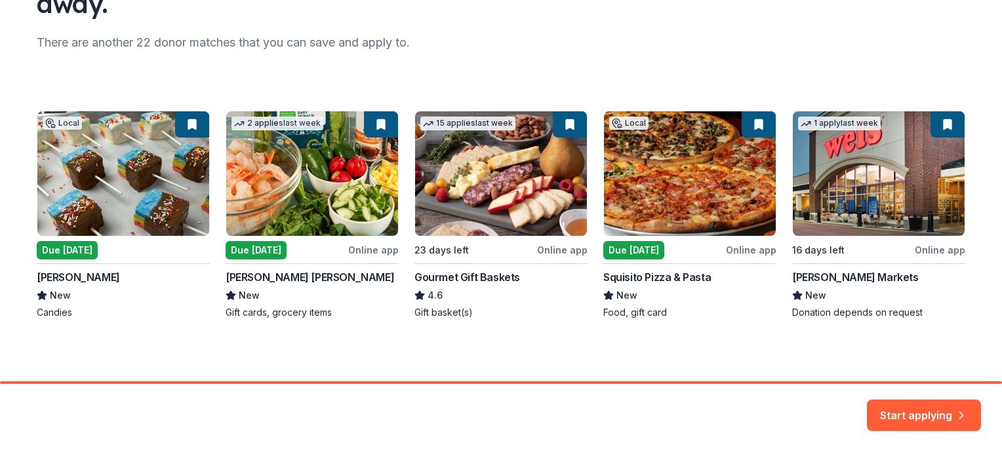
click at [61, 250] on div "Local Due today Bomboy's Candy New Candies 2 applies last week Due today Online…" at bounding box center [501, 215] width 928 height 209
click at [904, 408] on button "Start applying" at bounding box center [924, 407] width 114 height 31
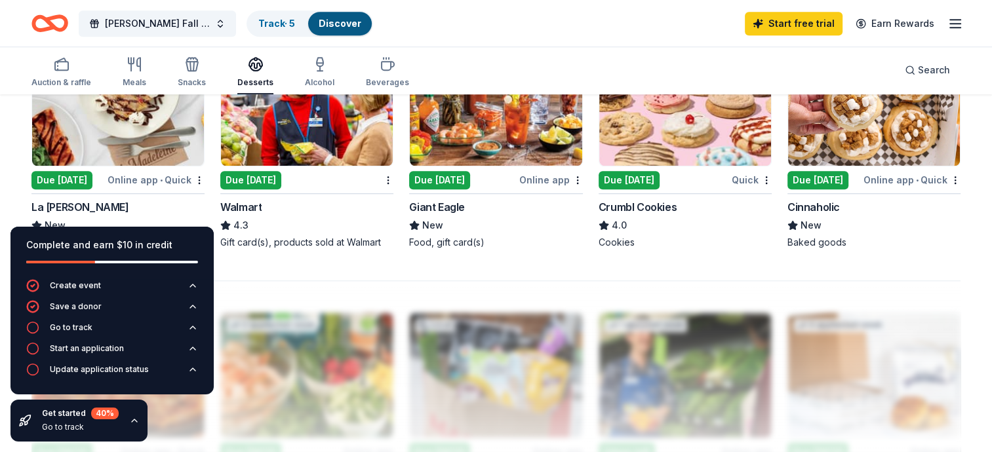
scroll to position [787, 0]
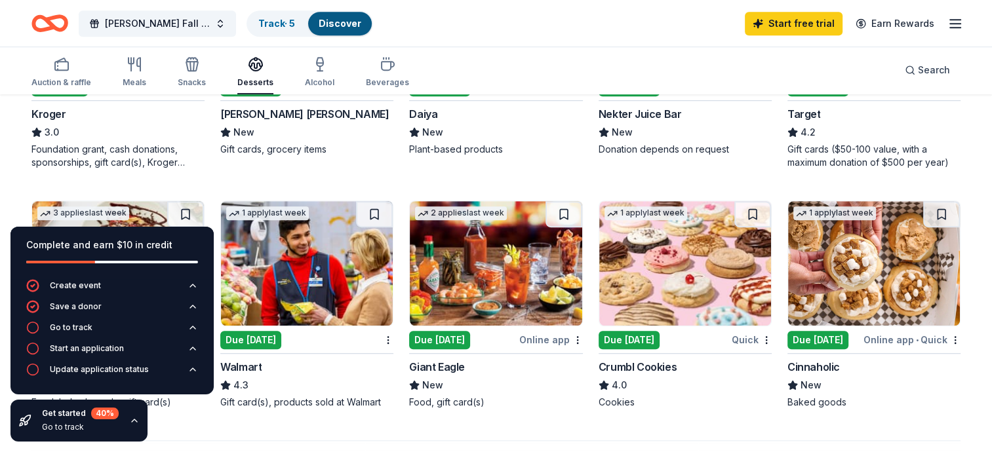
click at [613, 340] on div "Due [DATE]" at bounding box center [629, 340] width 61 height 18
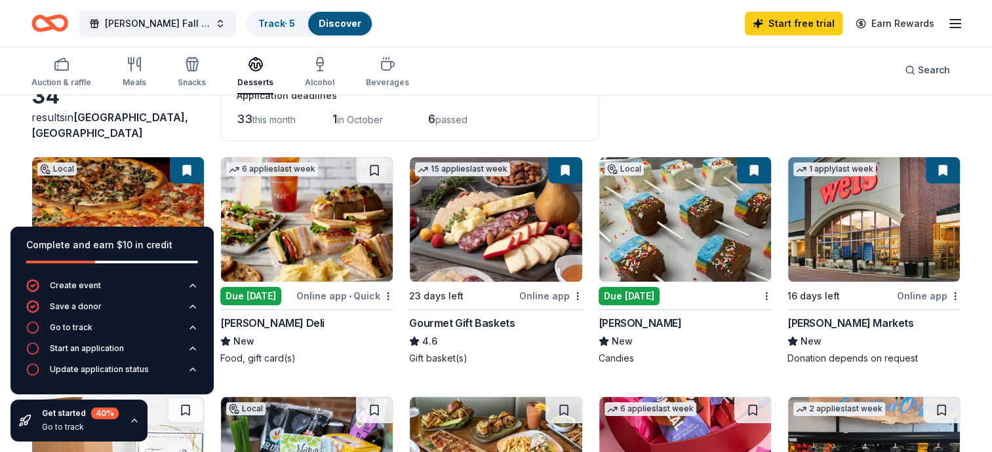
scroll to position [66, 0]
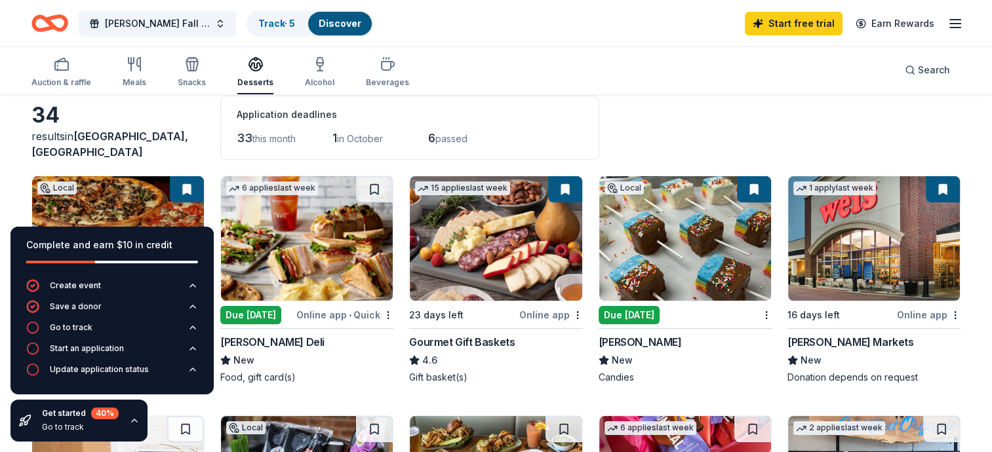
click at [905, 311] on div "Online app" at bounding box center [929, 315] width 64 height 16
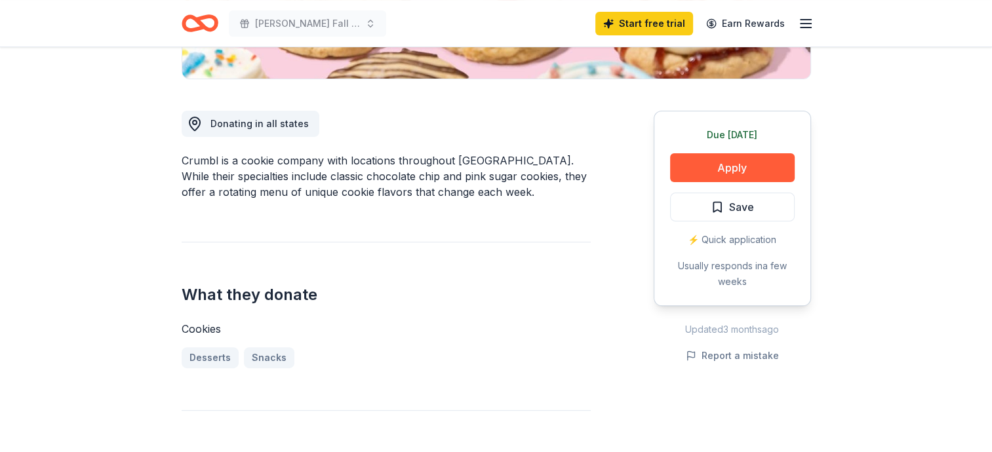
scroll to position [328, 0]
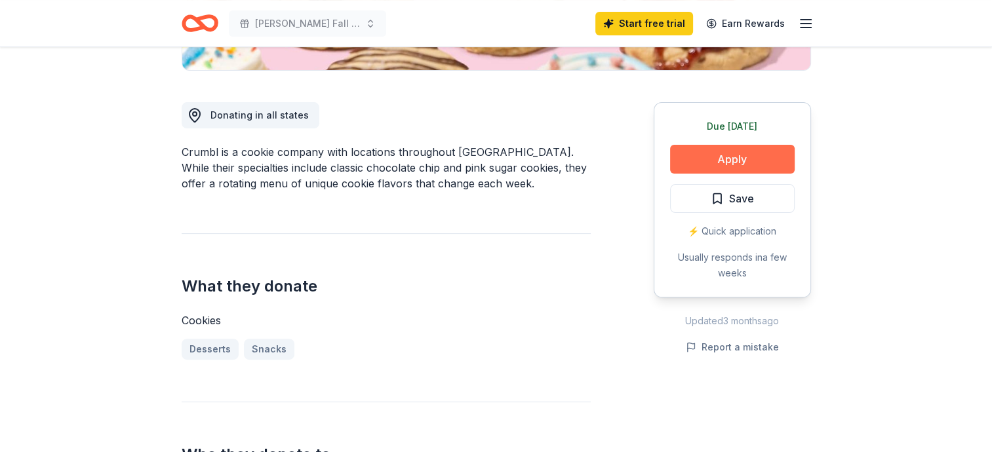
click at [732, 156] on button "Apply" at bounding box center [732, 159] width 125 height 29
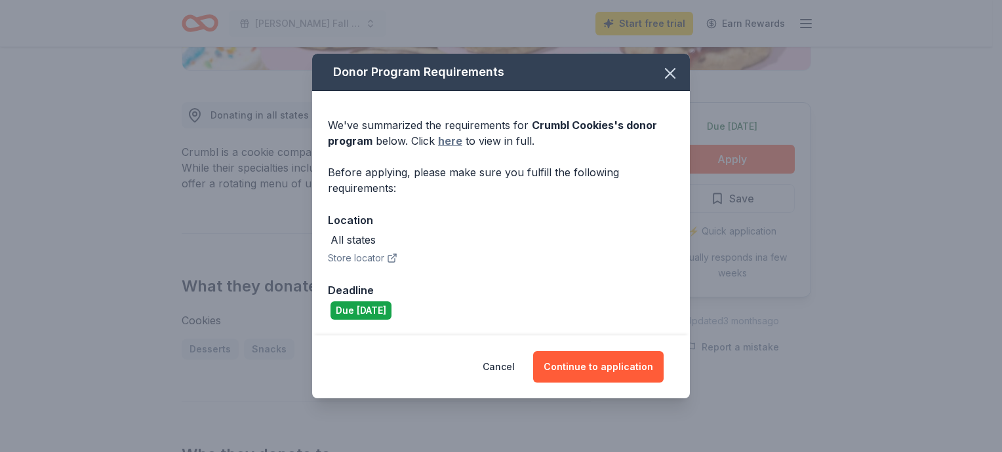
click at [449, 142] on link "here" at bounding box center [450, 141] width 24 height 16
click at [446, 141] on link "here" at bounding box center [450, 141] width 24 height 16
click at [673, 73] on icon "button" at bounding box center [670, 73] width 18 height 18
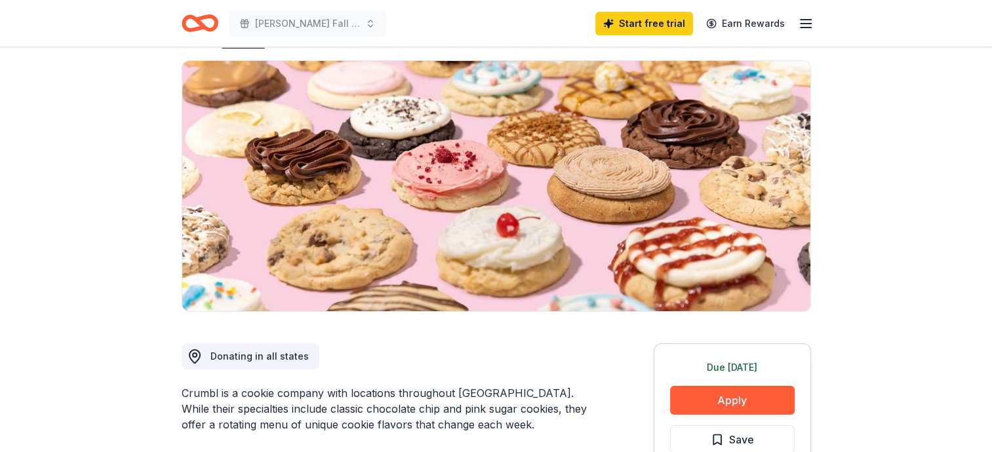
scroll to position [0, 0]
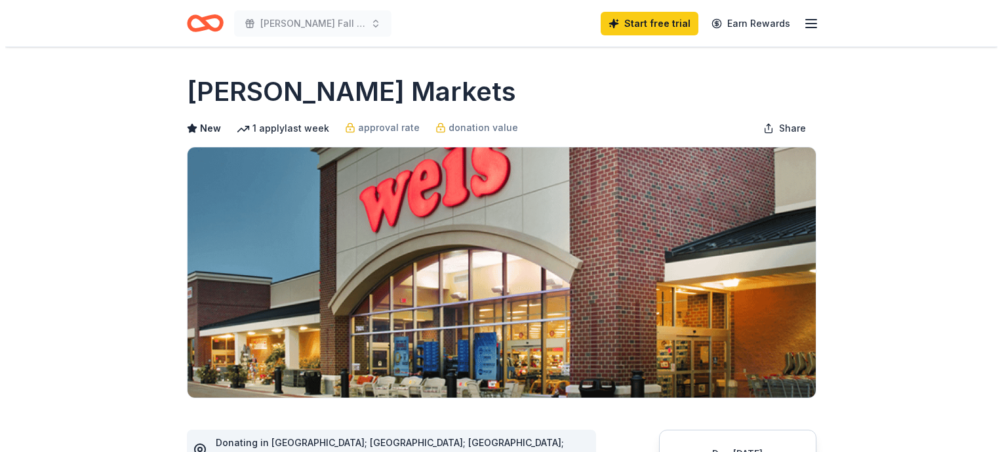
scroll to position [328, 0]
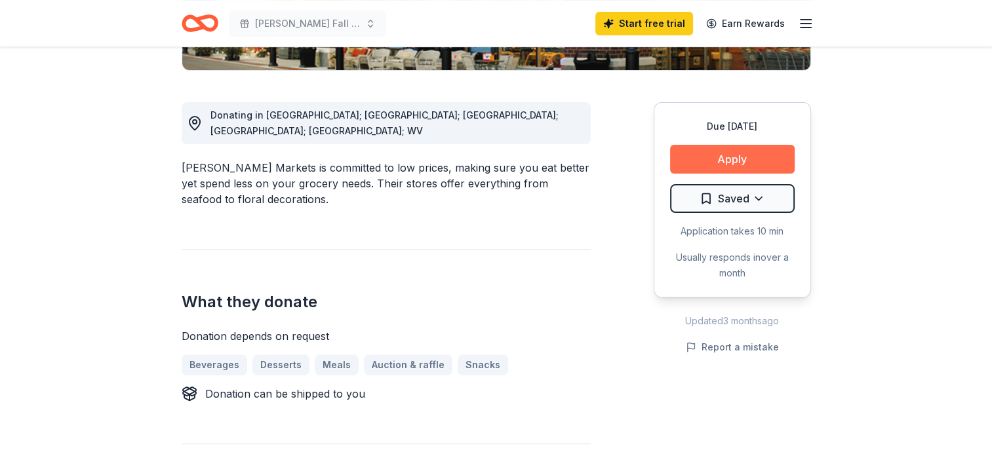
click at [717, 160] on button "Apply" at bounding box center [732, 159] width 125 height 29
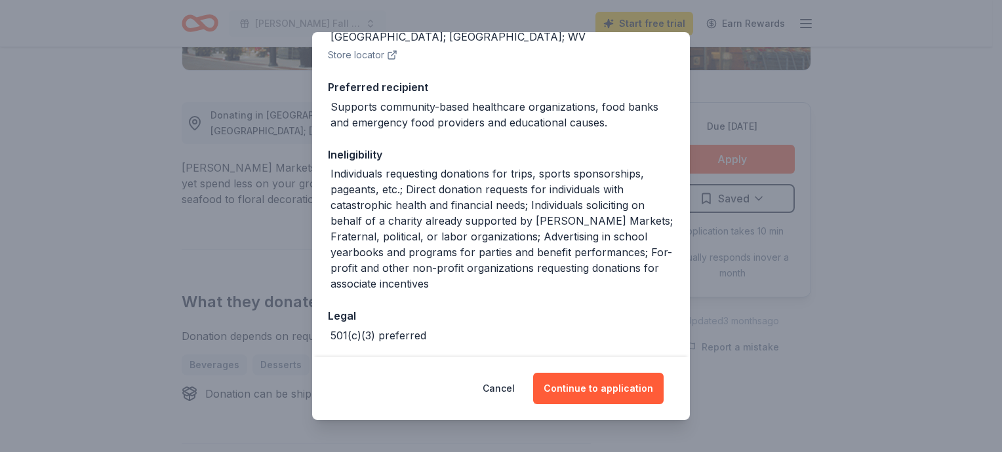
scroll to position [236, 0]
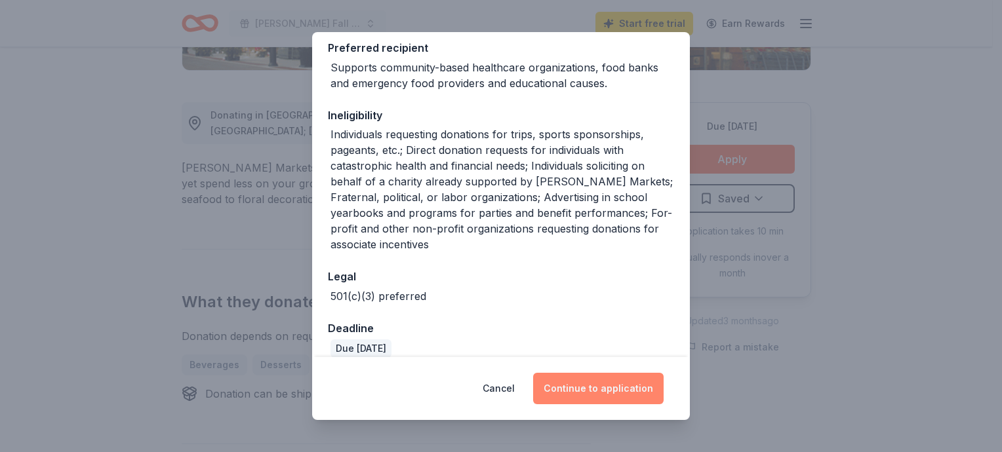
click at [613, 388] on button "Continue to application" at bounding box center [598, 388] width 130 height 31
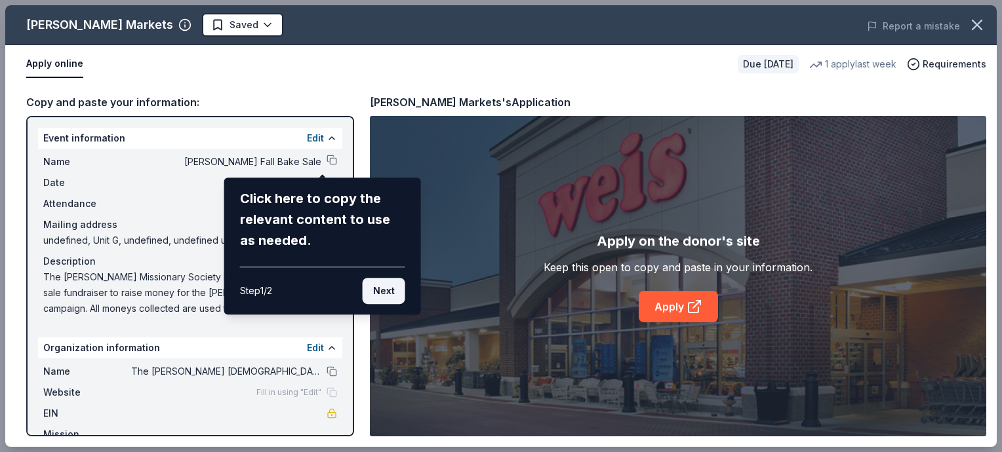
click at [380, 289] on button "Next" at bounding box center [384, 291] width 43 height 26
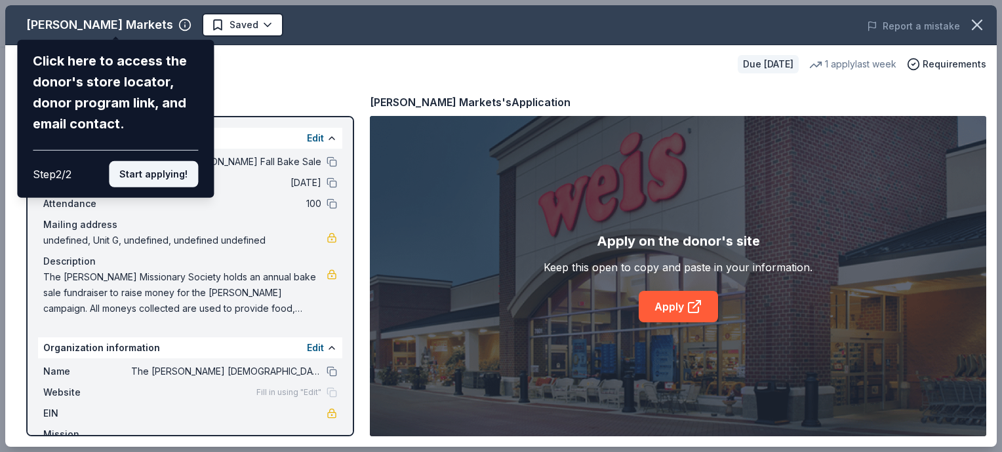
click at [146, 170] on button "Start applying!" at bounding box center [153, 174] width 89 height 26
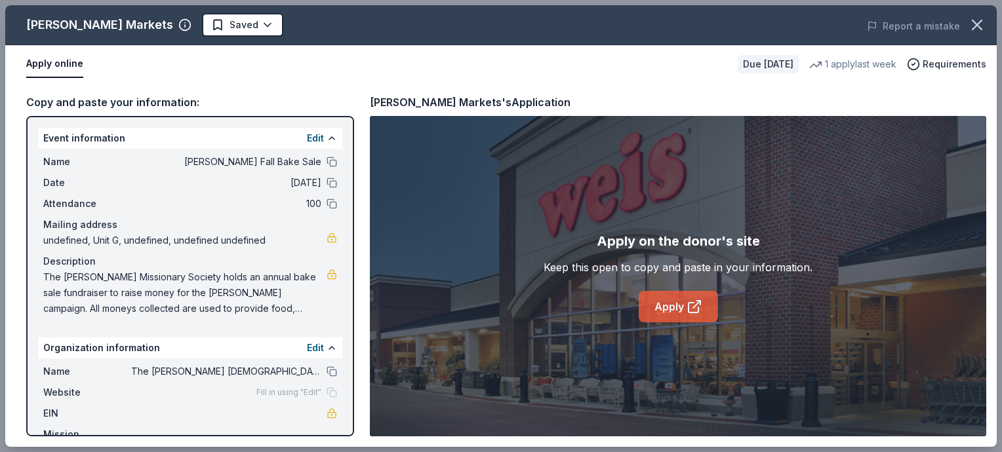
click at [679, 300] on link "Apply" at bounding box center [678, 306] width 79 height 31
